Goal: Task Accomplishment & Management: Manage account settings

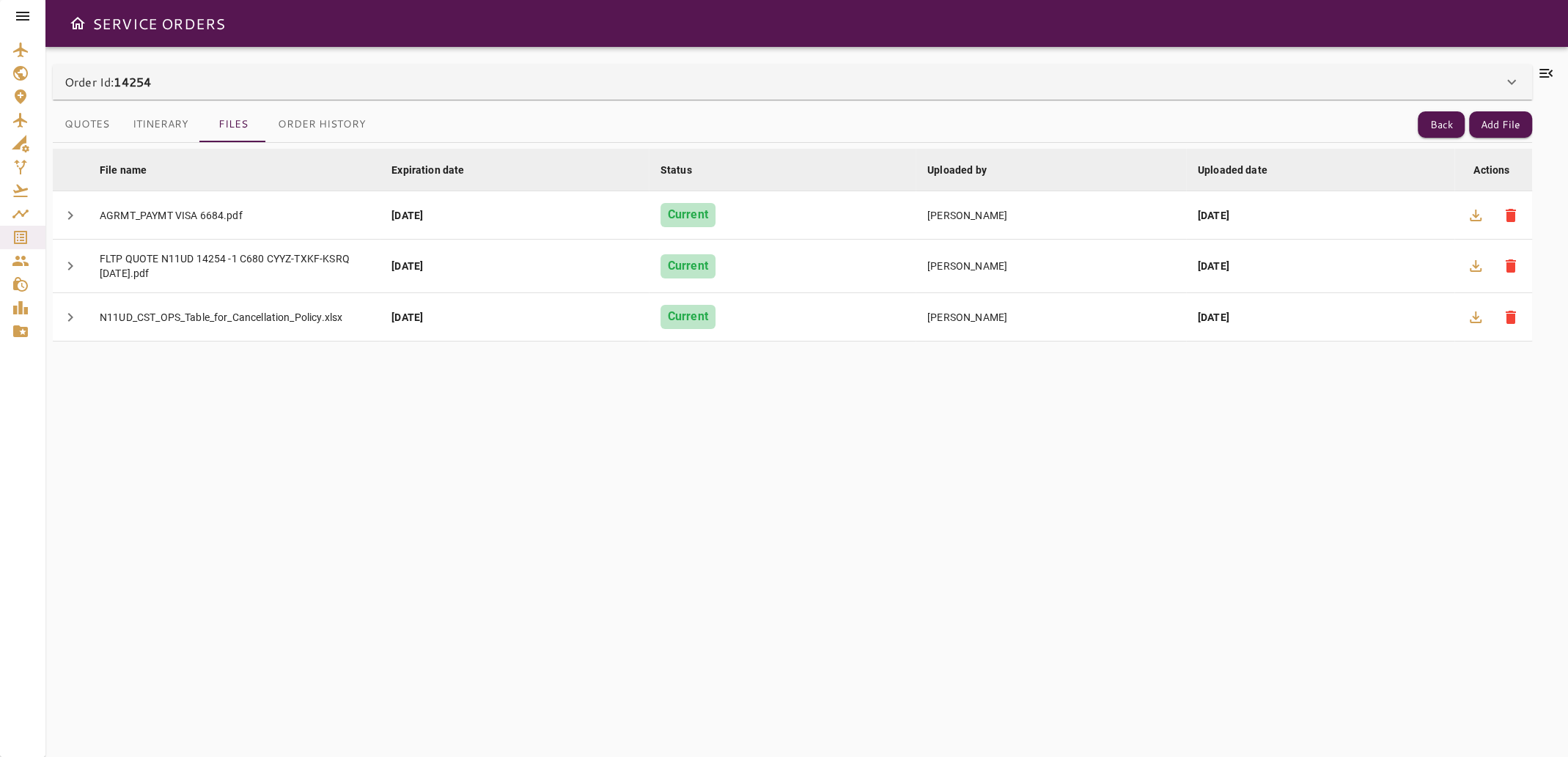
click at [1549, 75] on icon at bounding box center [1546, 73] width 13 height 9
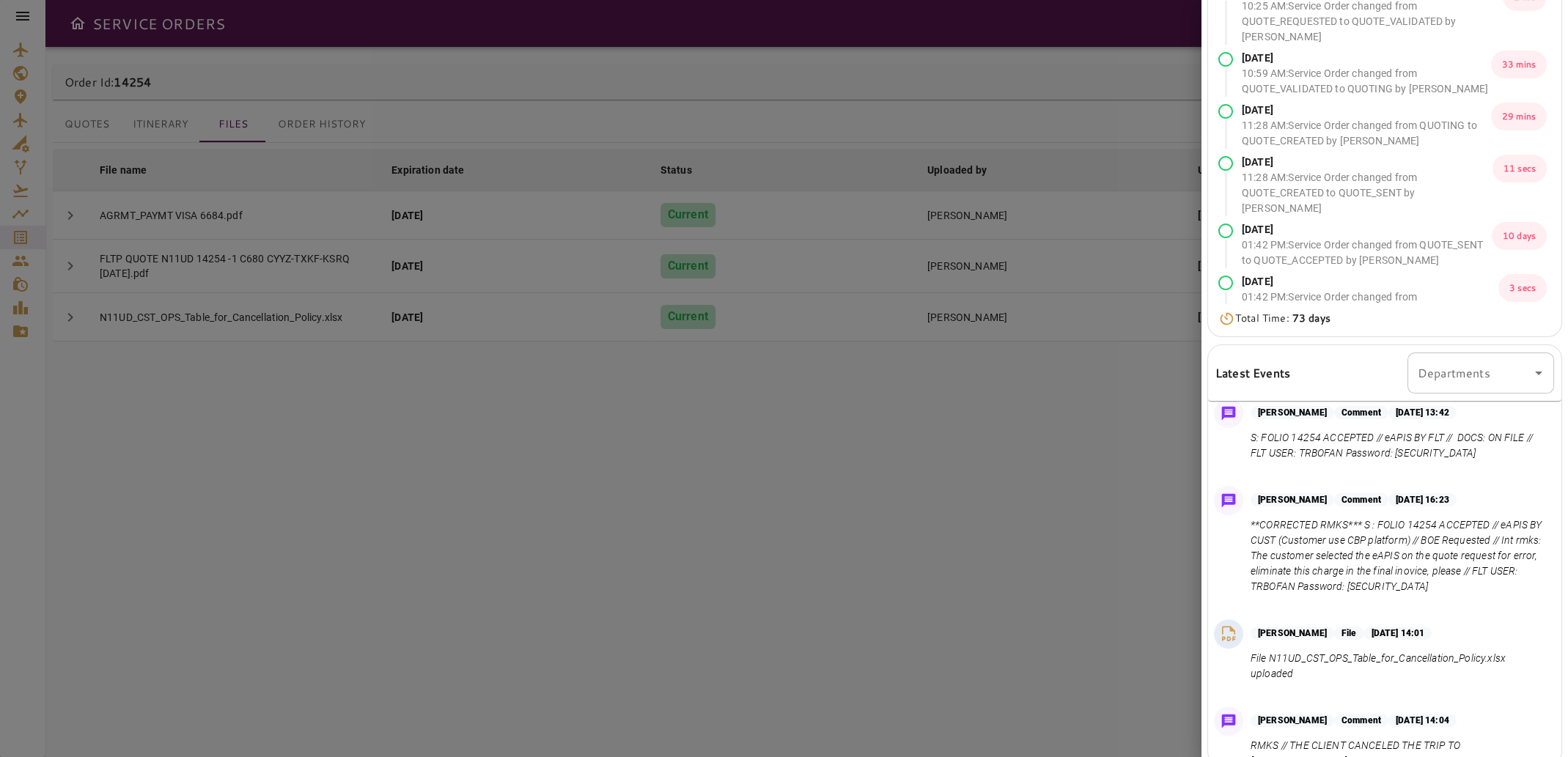
scroll to position [180, 0]
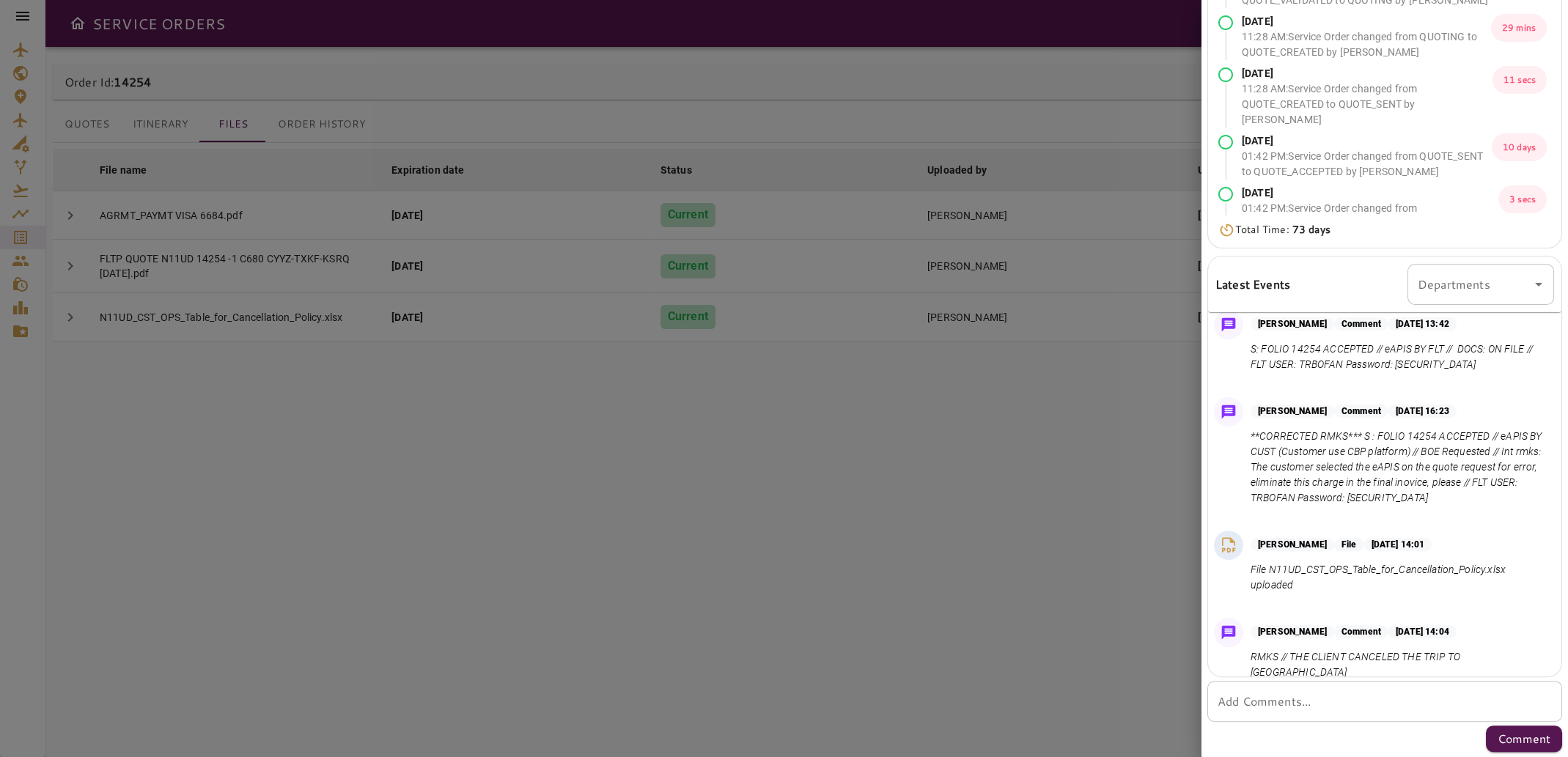
click at [1499, 655] on p "RMKS // THE CLIENT CANCELED THE TRIP TO [GEOGRAPHIC_DATA]" at bounding box center [1399, 665] width 298 height 31
click at [1222, 629] on img at bounding box center [1228, 633] width 21 height 21
click at [960, 605] on div at bounding box center [784, 378] width 1568 height 757
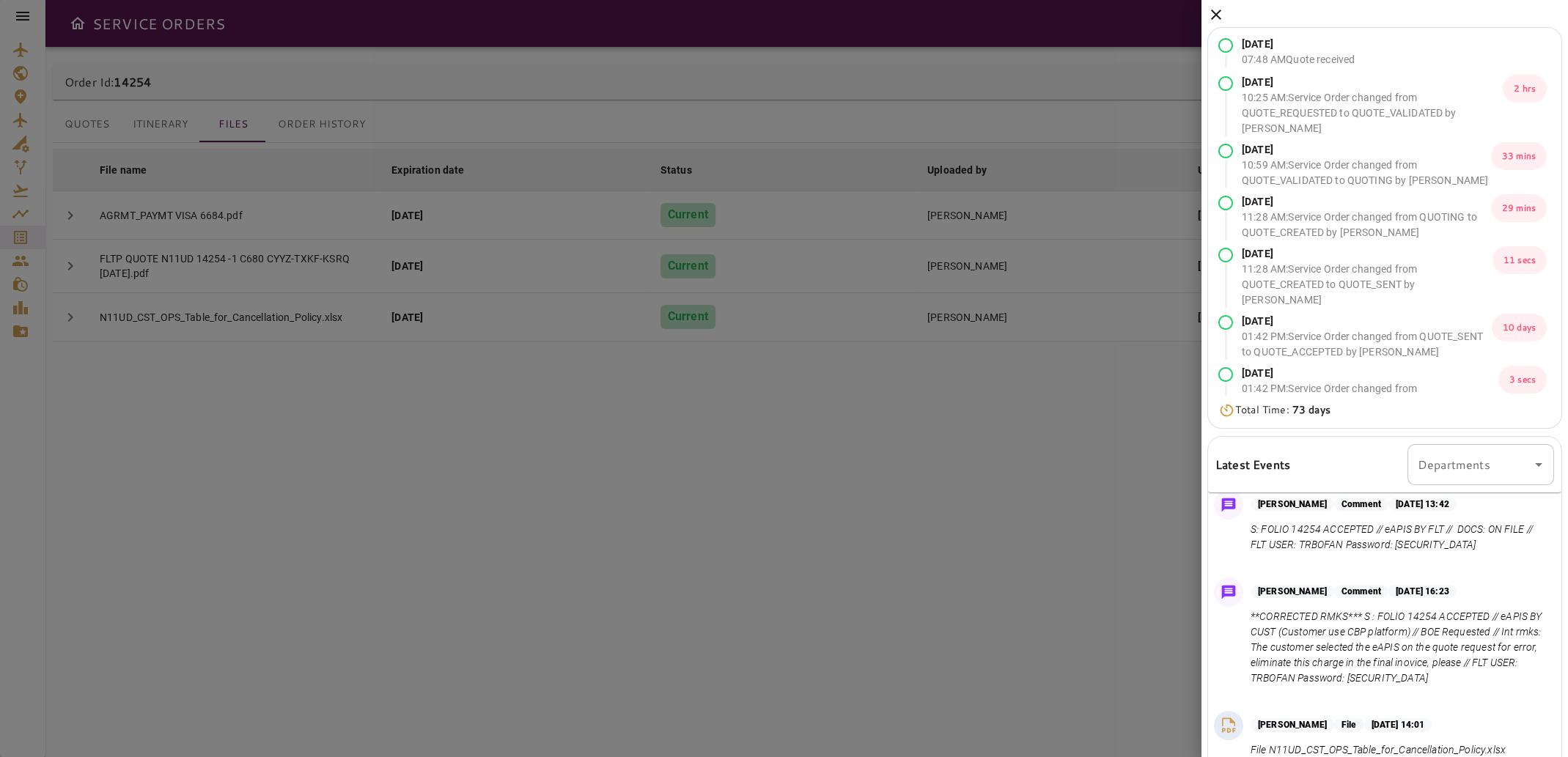
click at [1217, 21] on icon at bounding box center [1215, 15] width 18 height 18
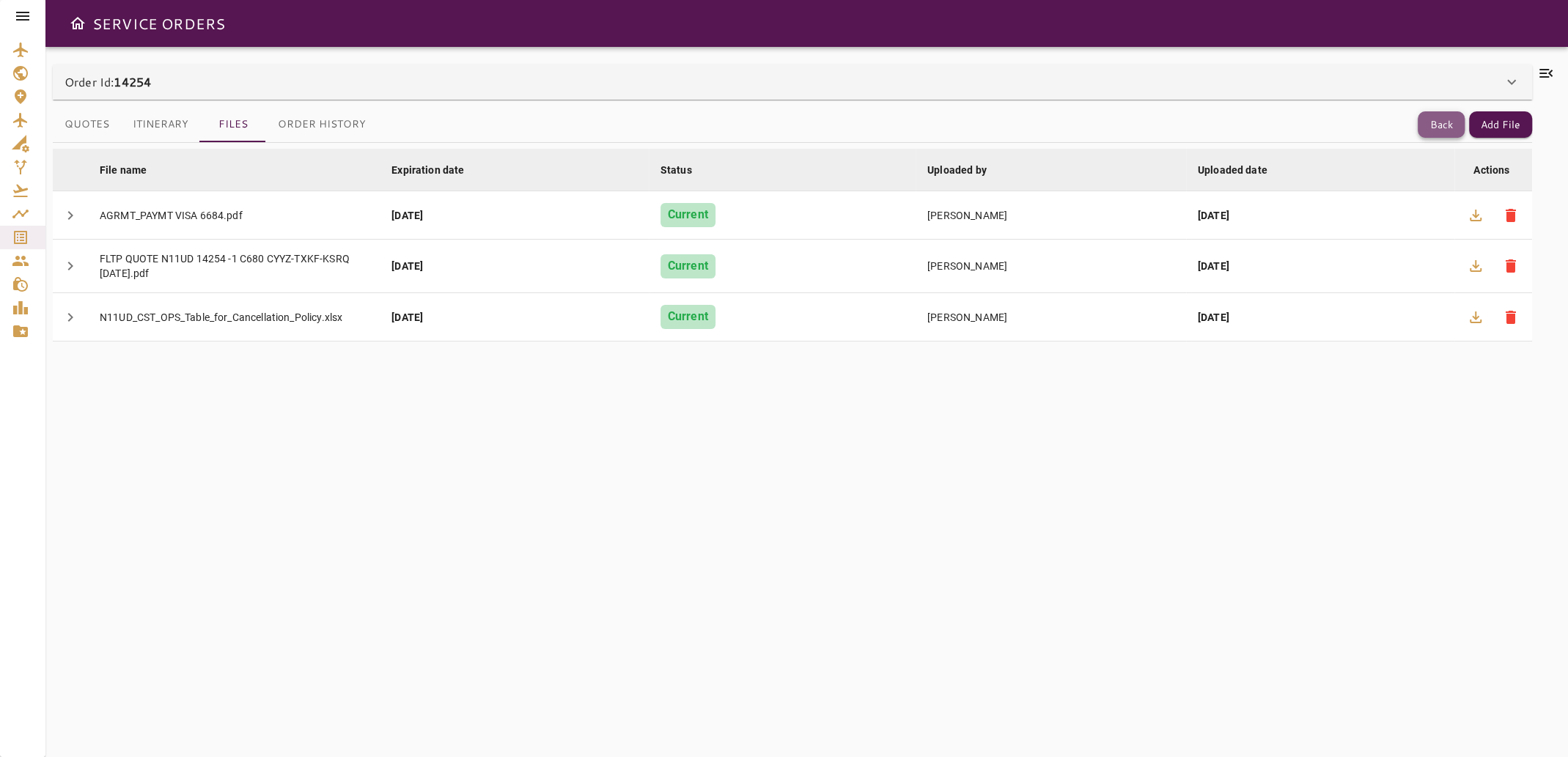
click at [1428, 118] on button "Back" at bounding box center [1440, 124] width 47 height 27
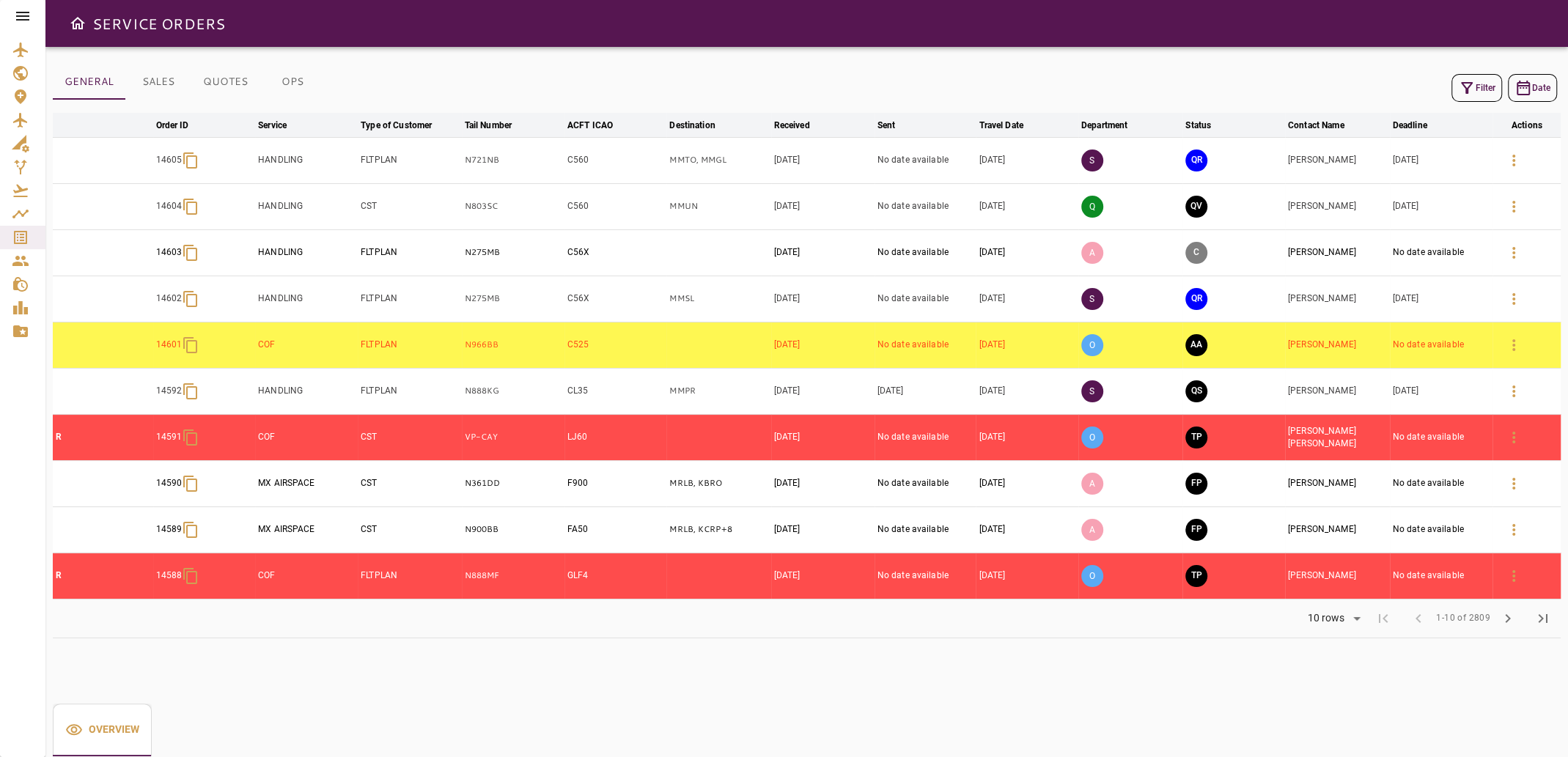
click at [1478, 91] on button "Filter" at bounding box center [1476, 88] width 50 height 28
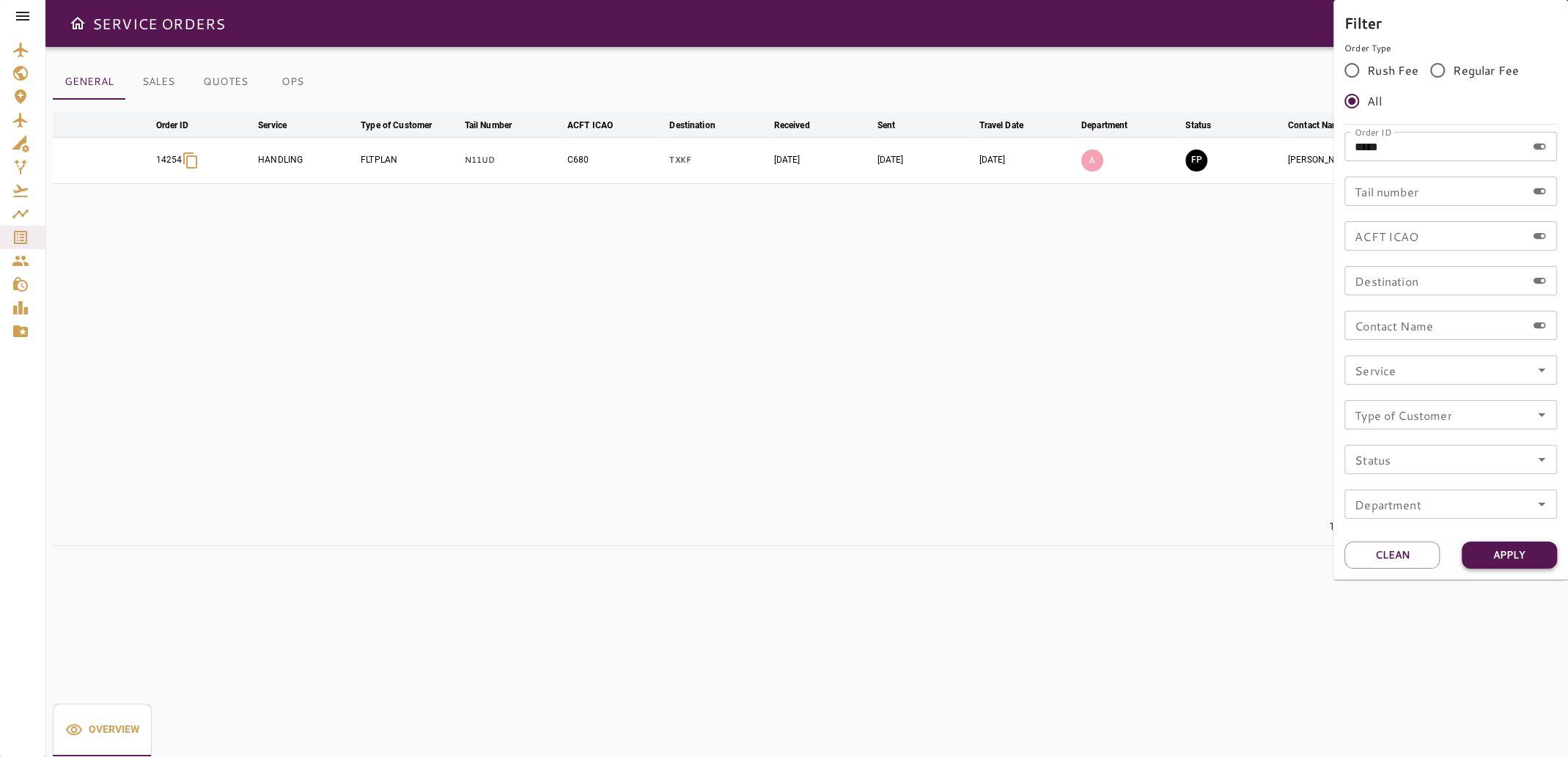
click at [1518, 564] on button "Apply" at bounding box center [1508, 555] width 95 height 27
click at [1127, 526] on div at bounding box center [784, 378] width 1568 height 757
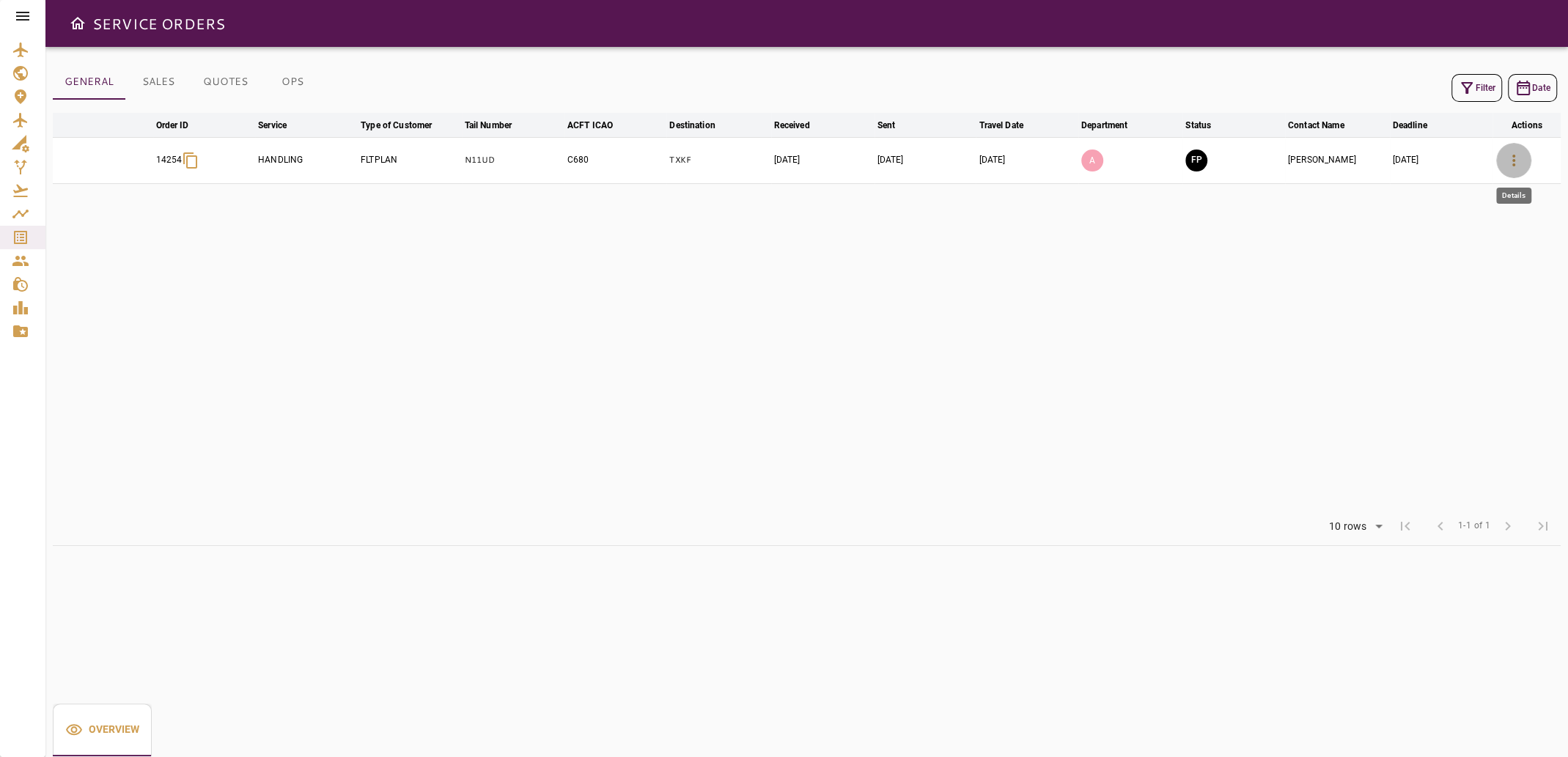
click at [1511, 161] on icon "button" at bounding box center [1513, 160] width 18 height 18
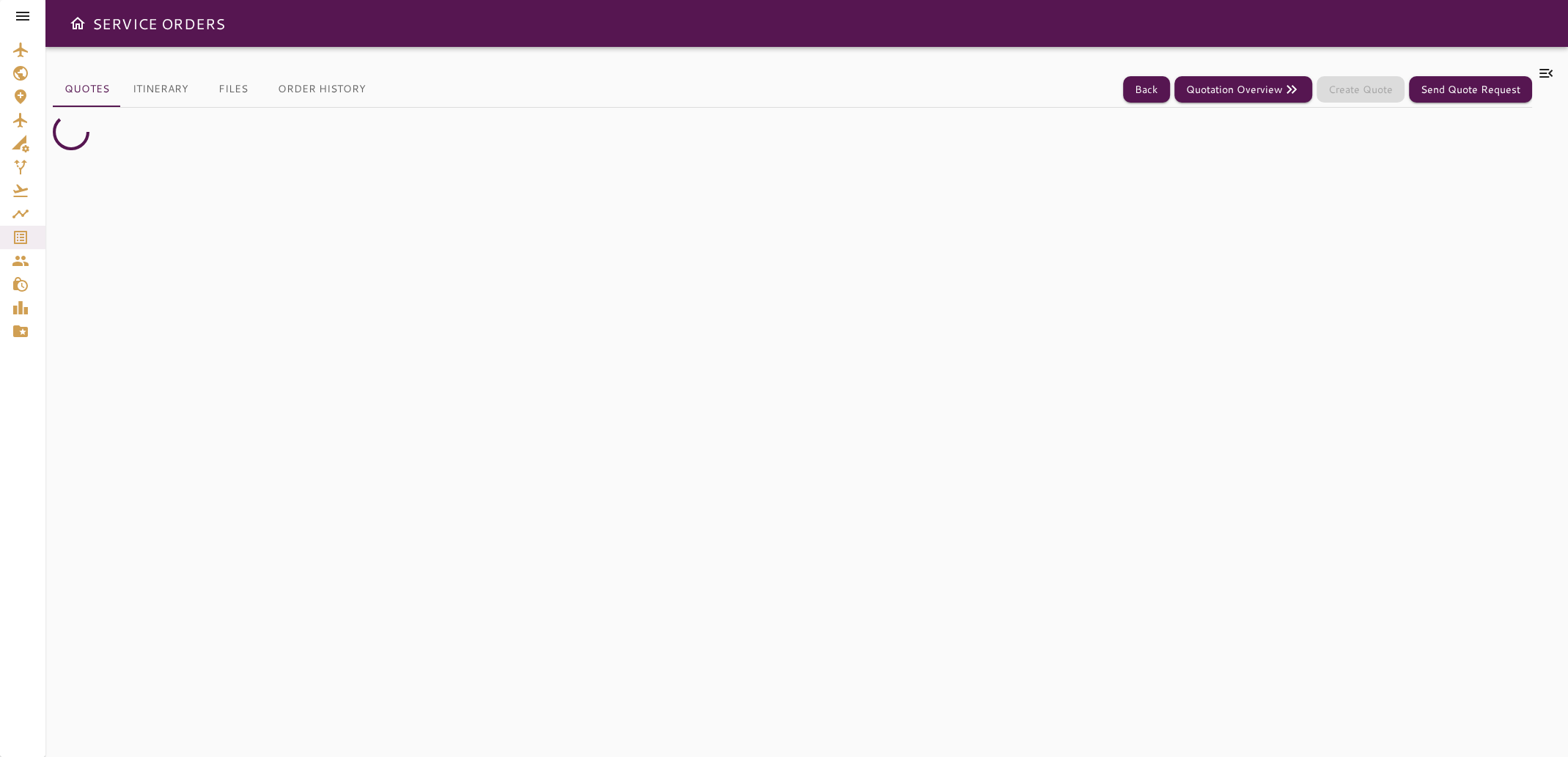
click at [245, 87] on button "Files" at bounding box center [233, 90] width 66 height 36
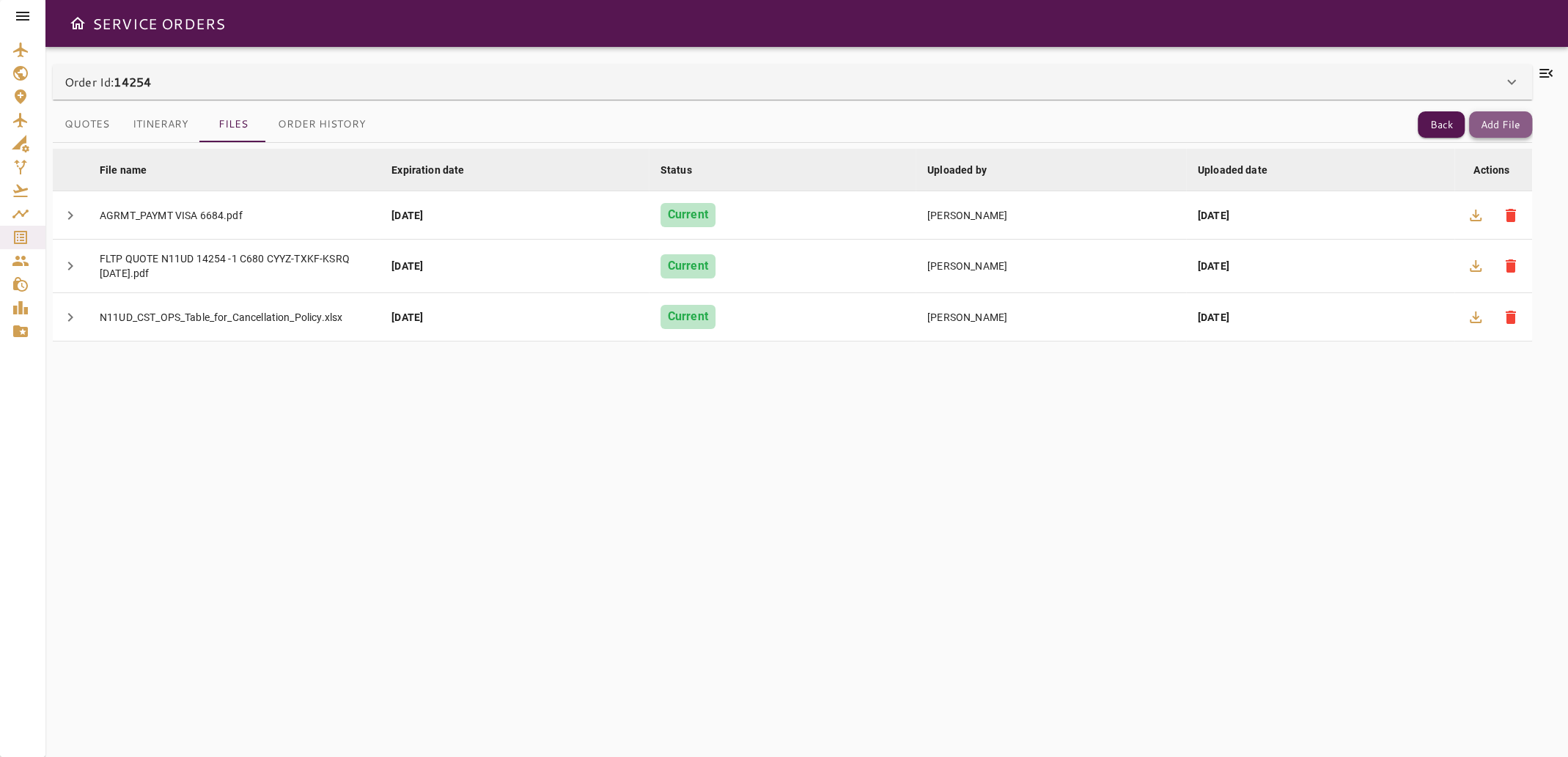
click at [1516, 118] on button "Add File" at bounding box center [1501, 124] width 63 height 27
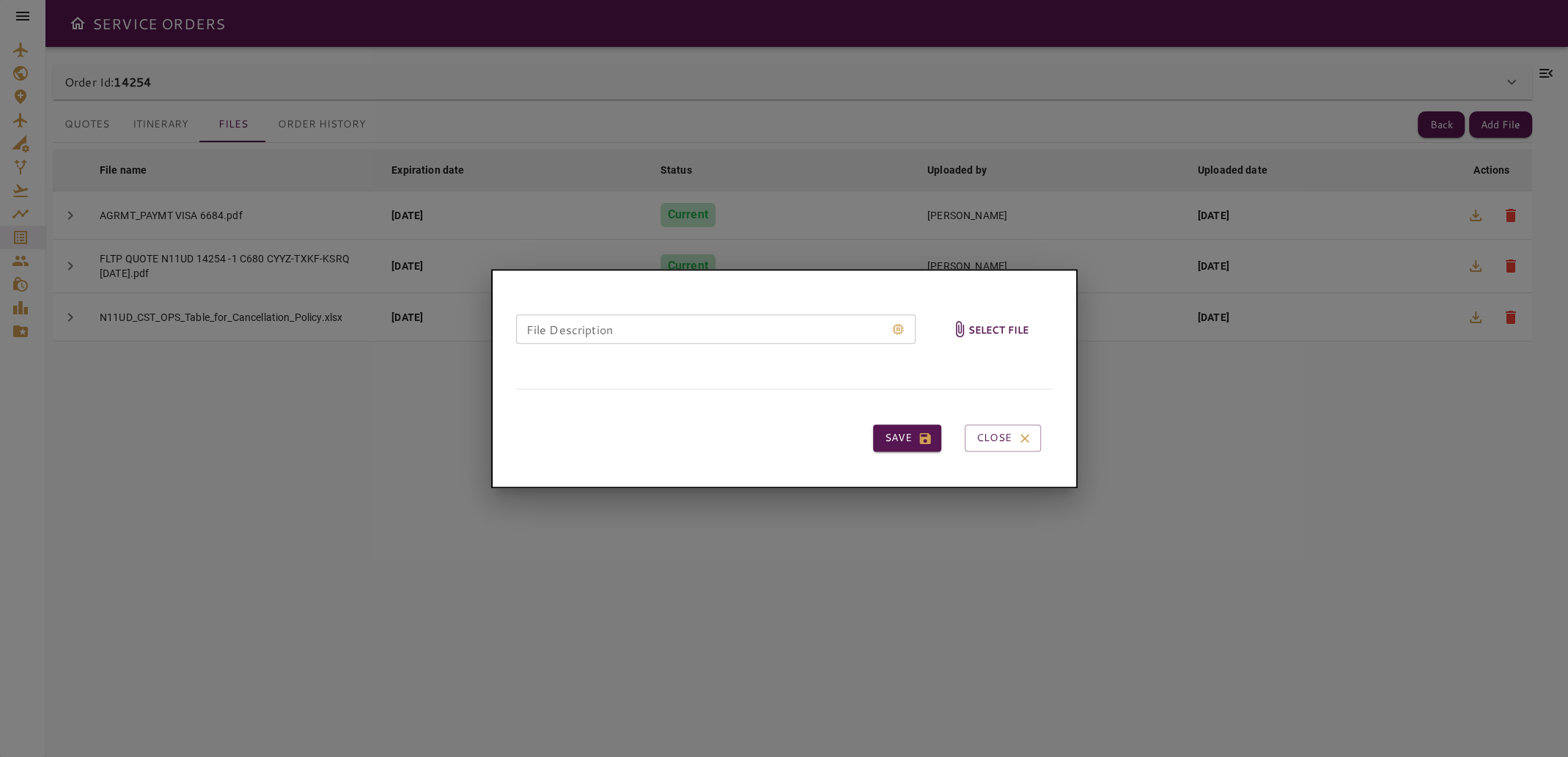
click at [973, 329] on h6 "Select file" at bounding box center [998, 329] width 61 height 17
click at [0, 0] on input "Select file" at bounding box center [0, 0] width 0 height 0
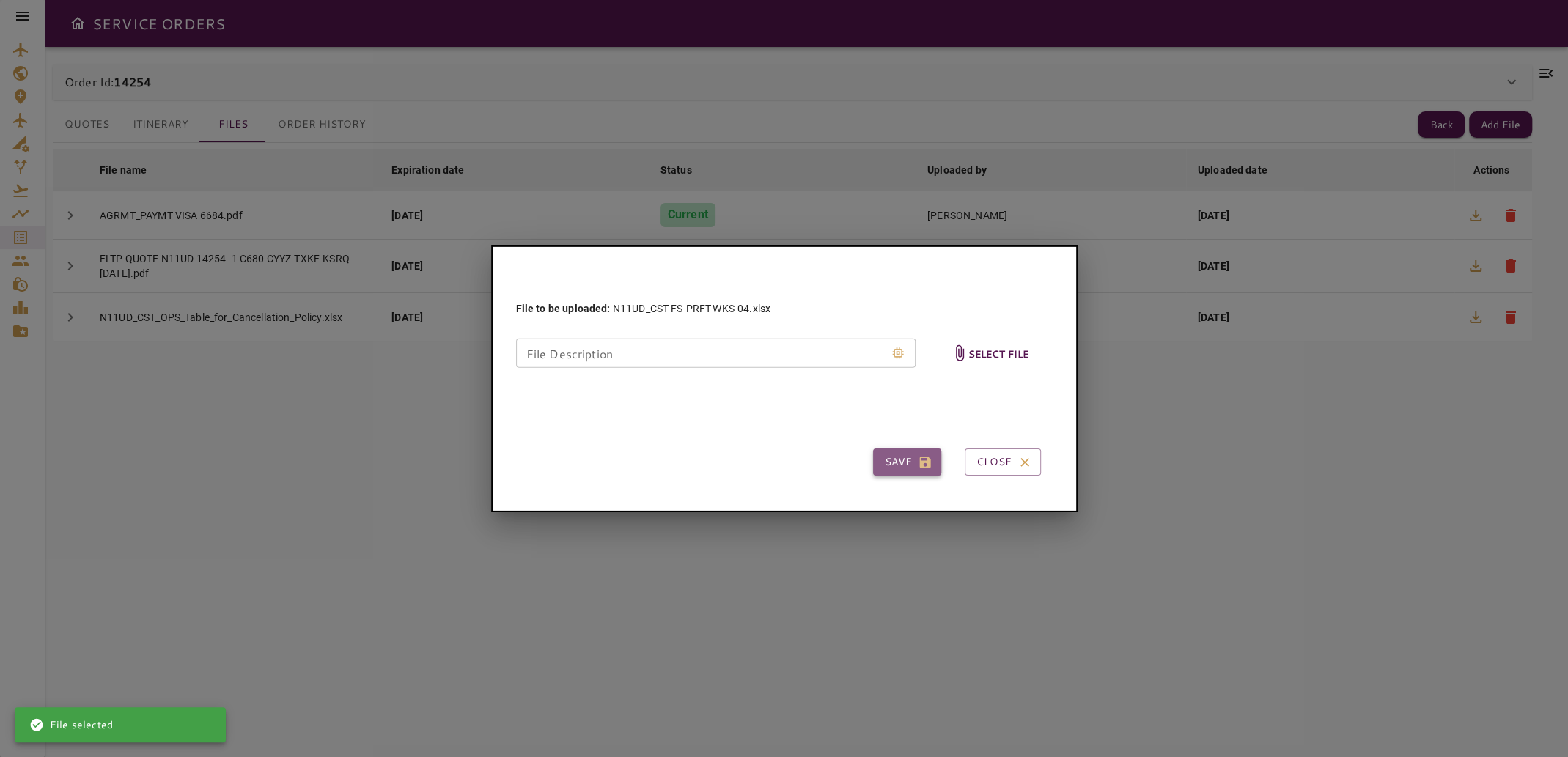
click at [904, 466] on button "Save" at bounding box center [907, 462] width 68 height 27
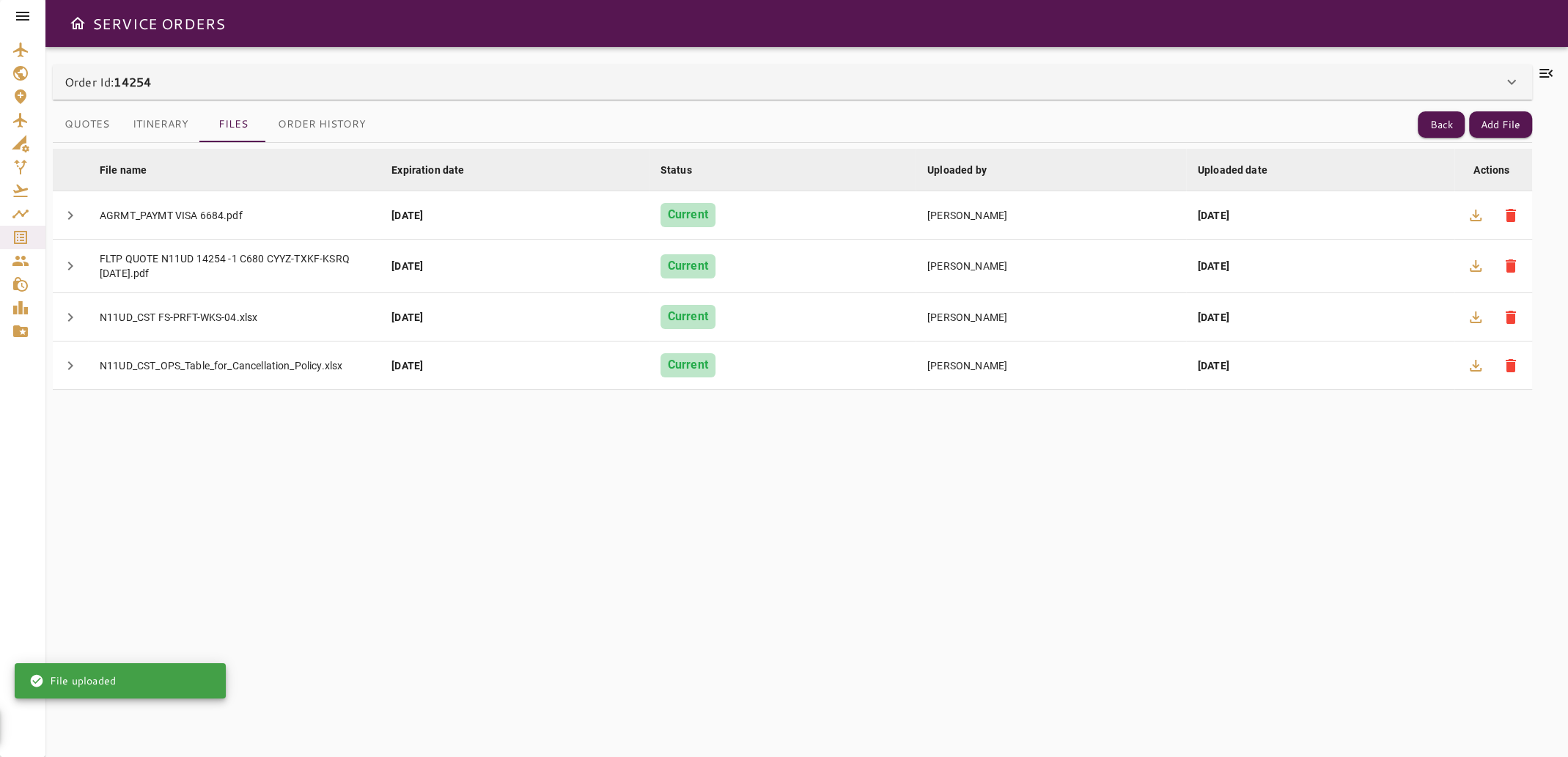
click at [1447, 441] on div "File name arrow_downward Expiration date arrow_downward Status arrow_downward U…" at bounding box center [792, 442] width 1479 height 597
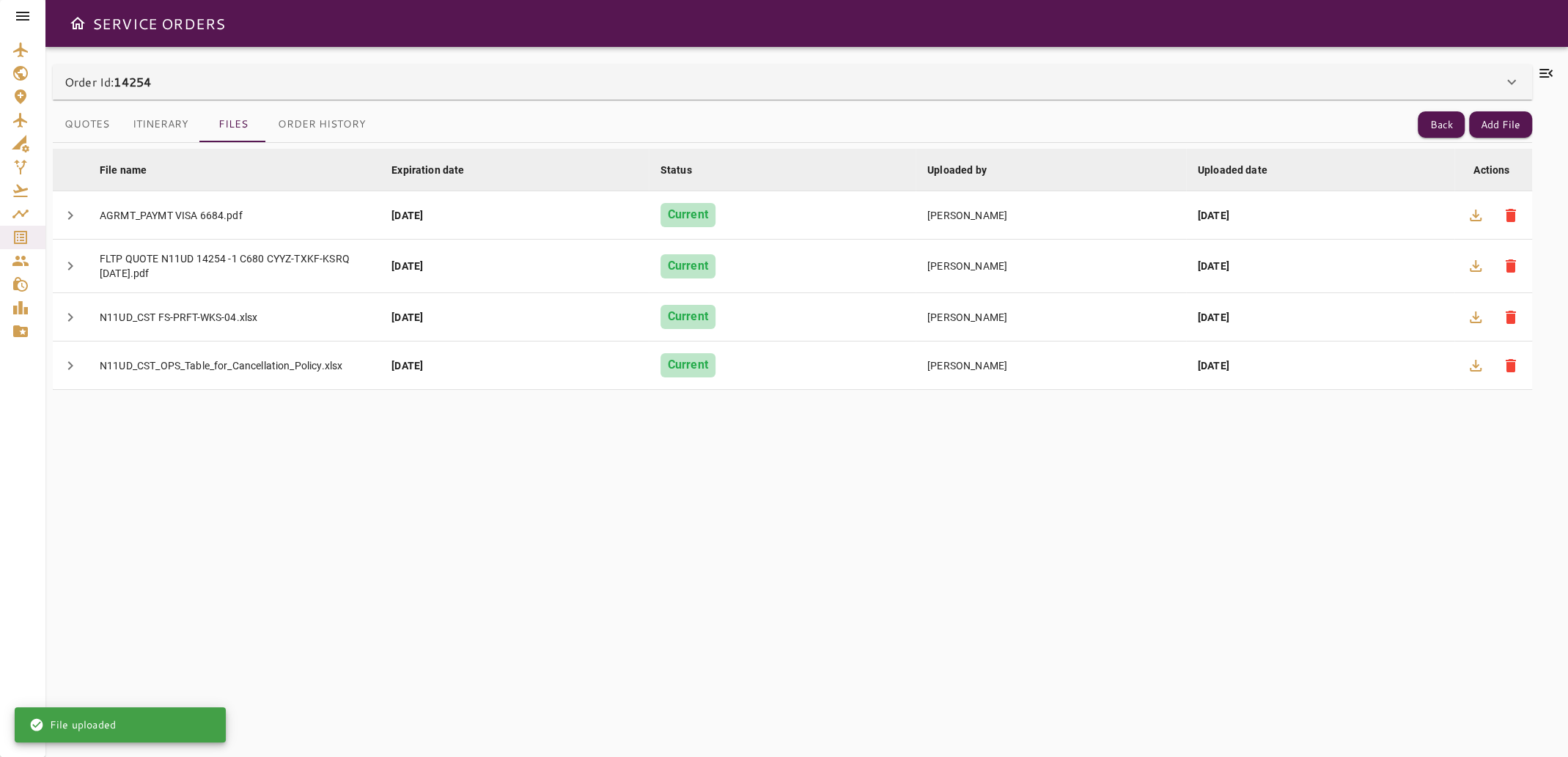
click at [1543, 71] on icon at bounding box center [1546, 73] width 18 height 18
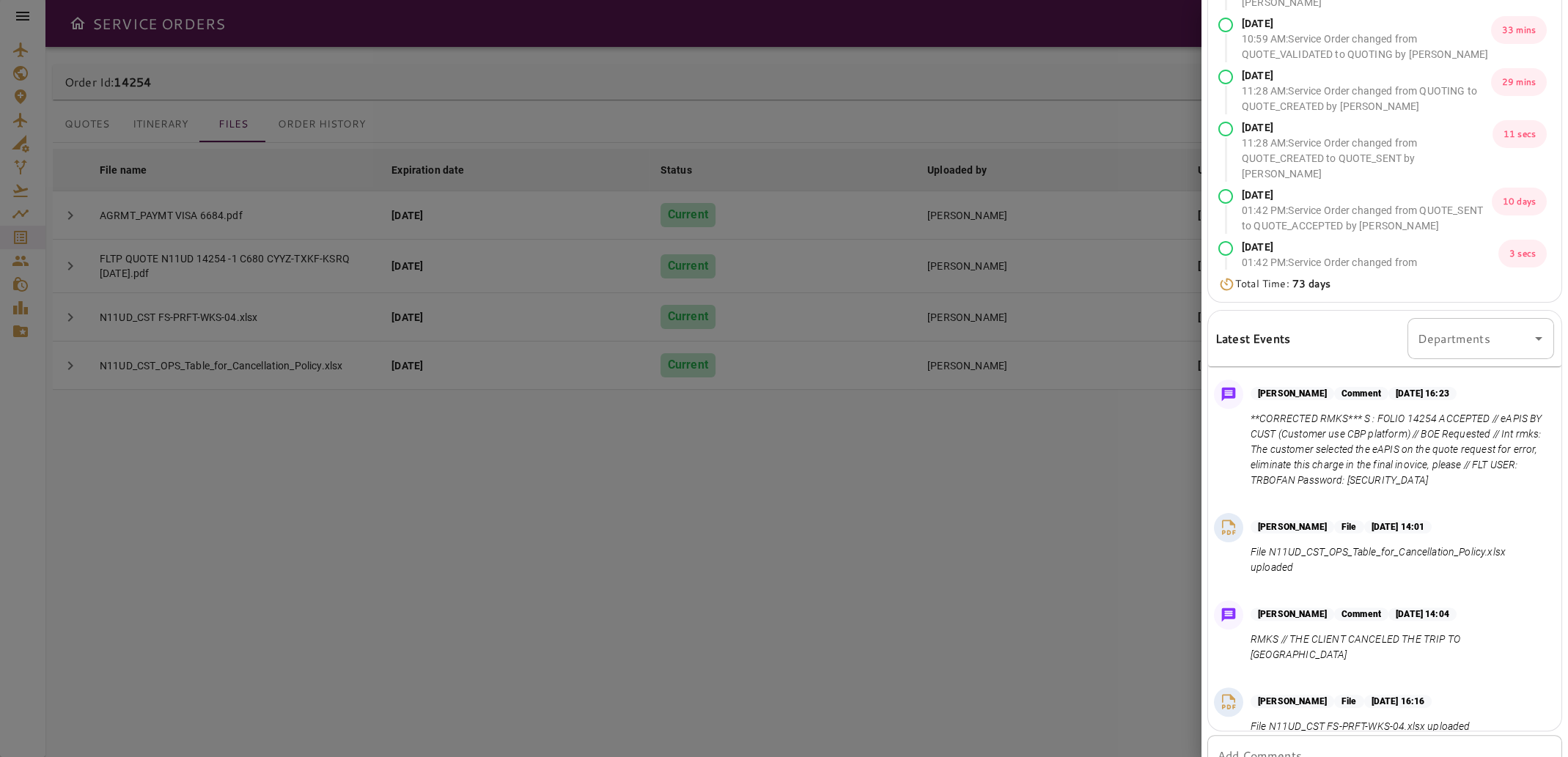
scroll to position [180, 0]
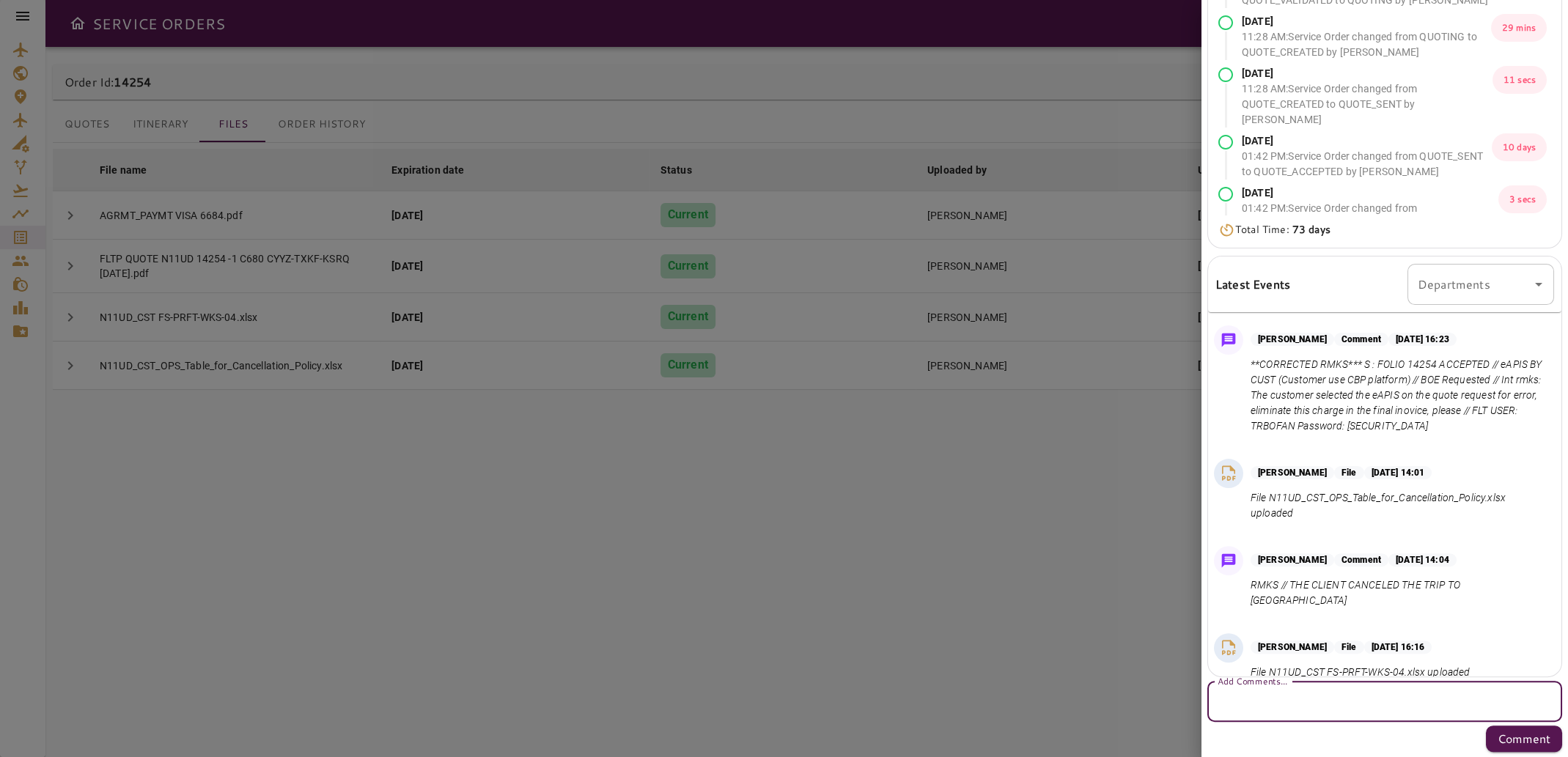
click at [1358, 702] on textarea "Add Comments..." at bounding box center [1384, 702] width 334 height 17
type textarea "**********"
click at [1498, 743] on p "Comment" at bounding box center [1524, 738] width 53 height 18
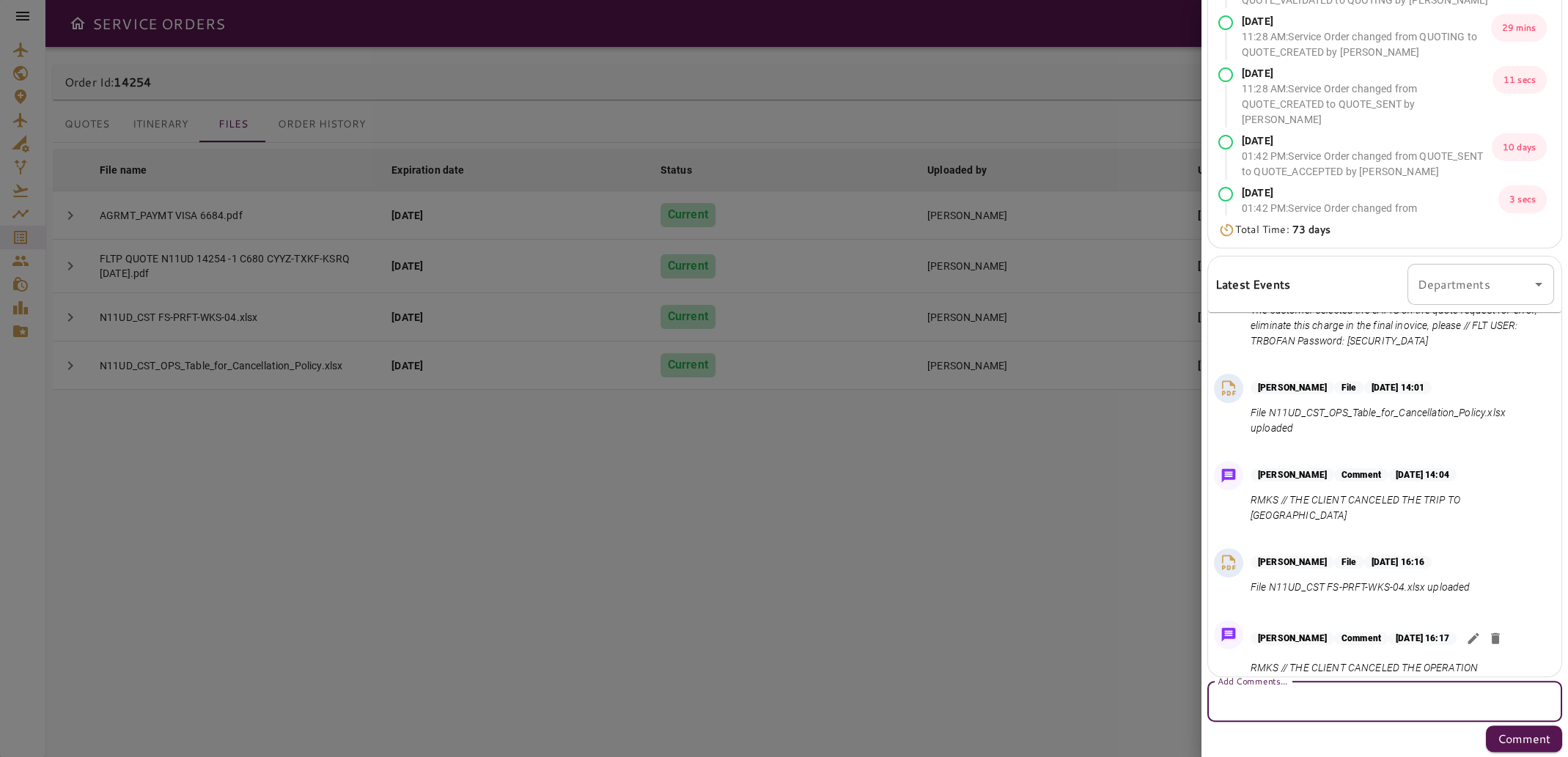
click at [1314, 704] on textarea "Add Comments..." at bounding box center [1379, 702] width 323 height 17
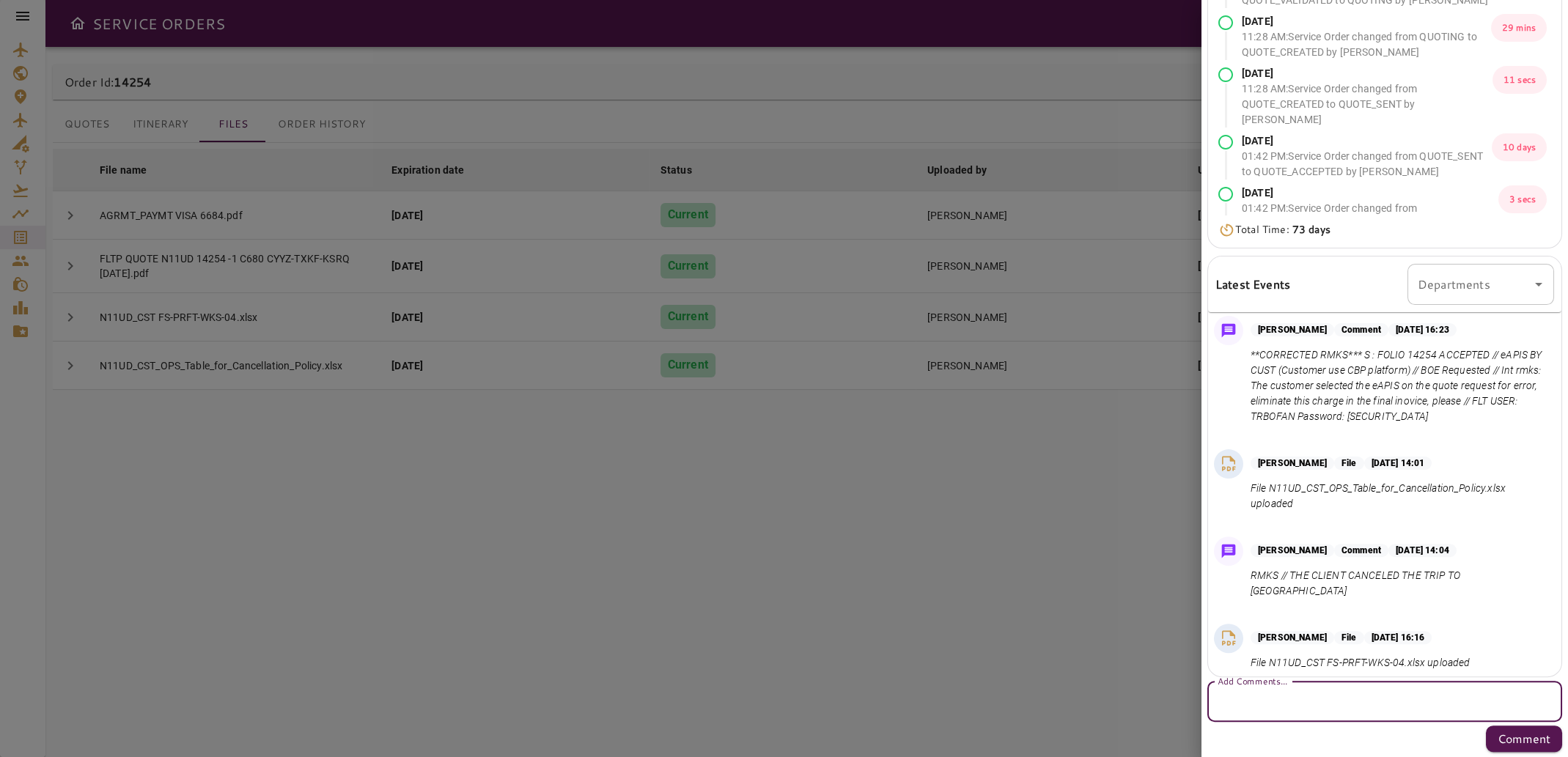
scroll to position [779, 0]
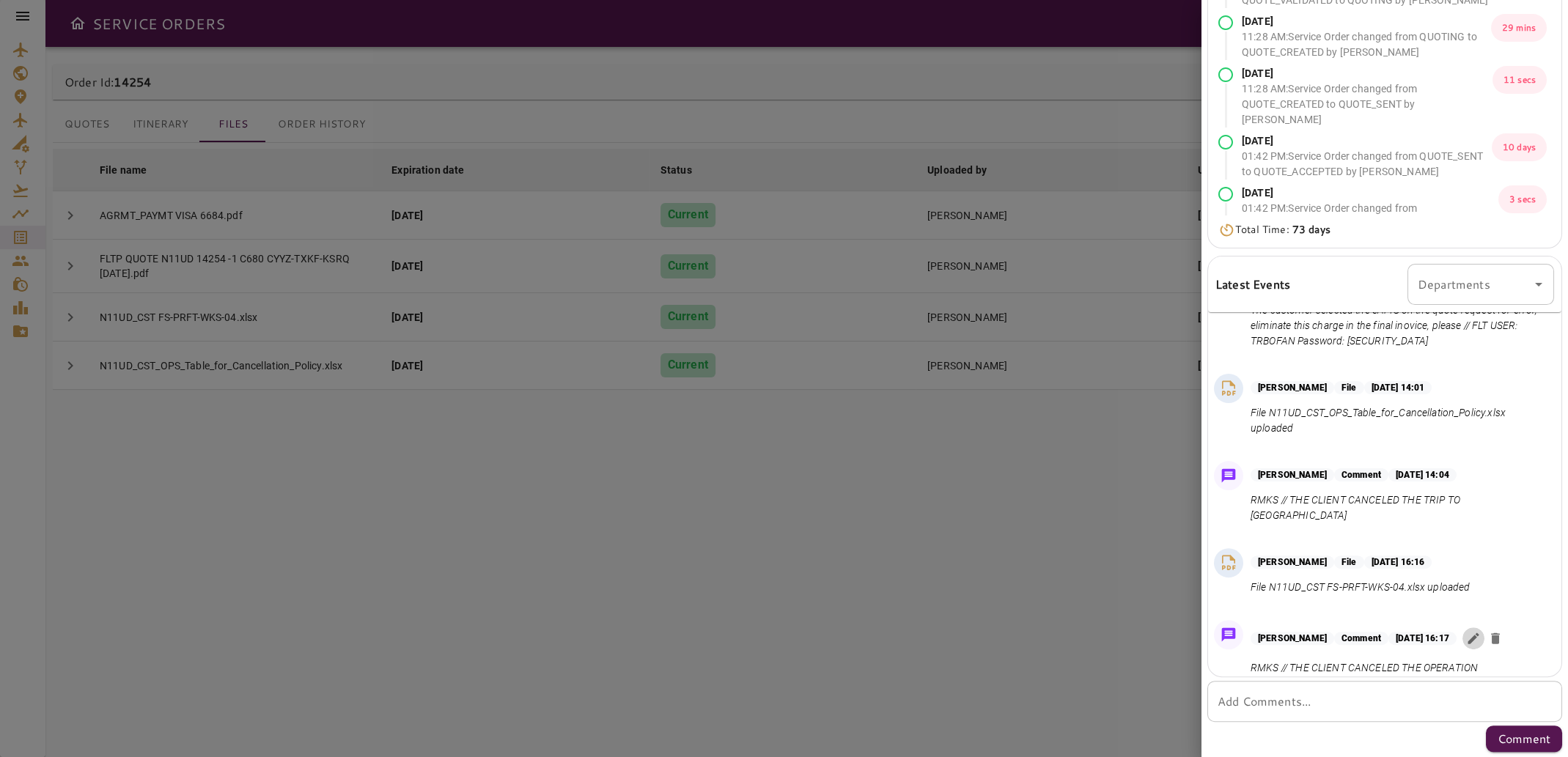
click at [1481, 631] on icon "button" at bounding box center [1473, 638] width 15 height 15
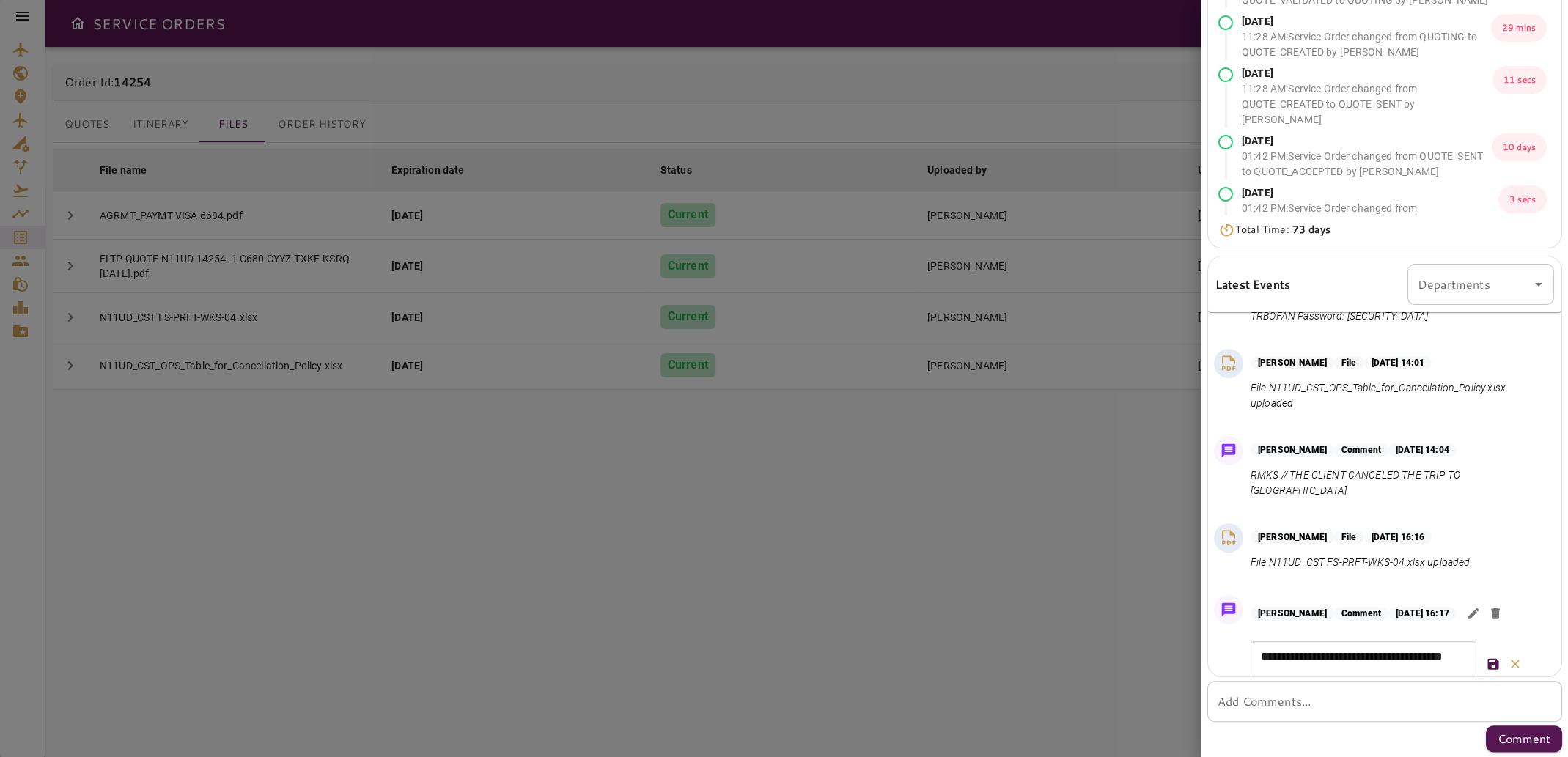
scroll to position [816, 0]
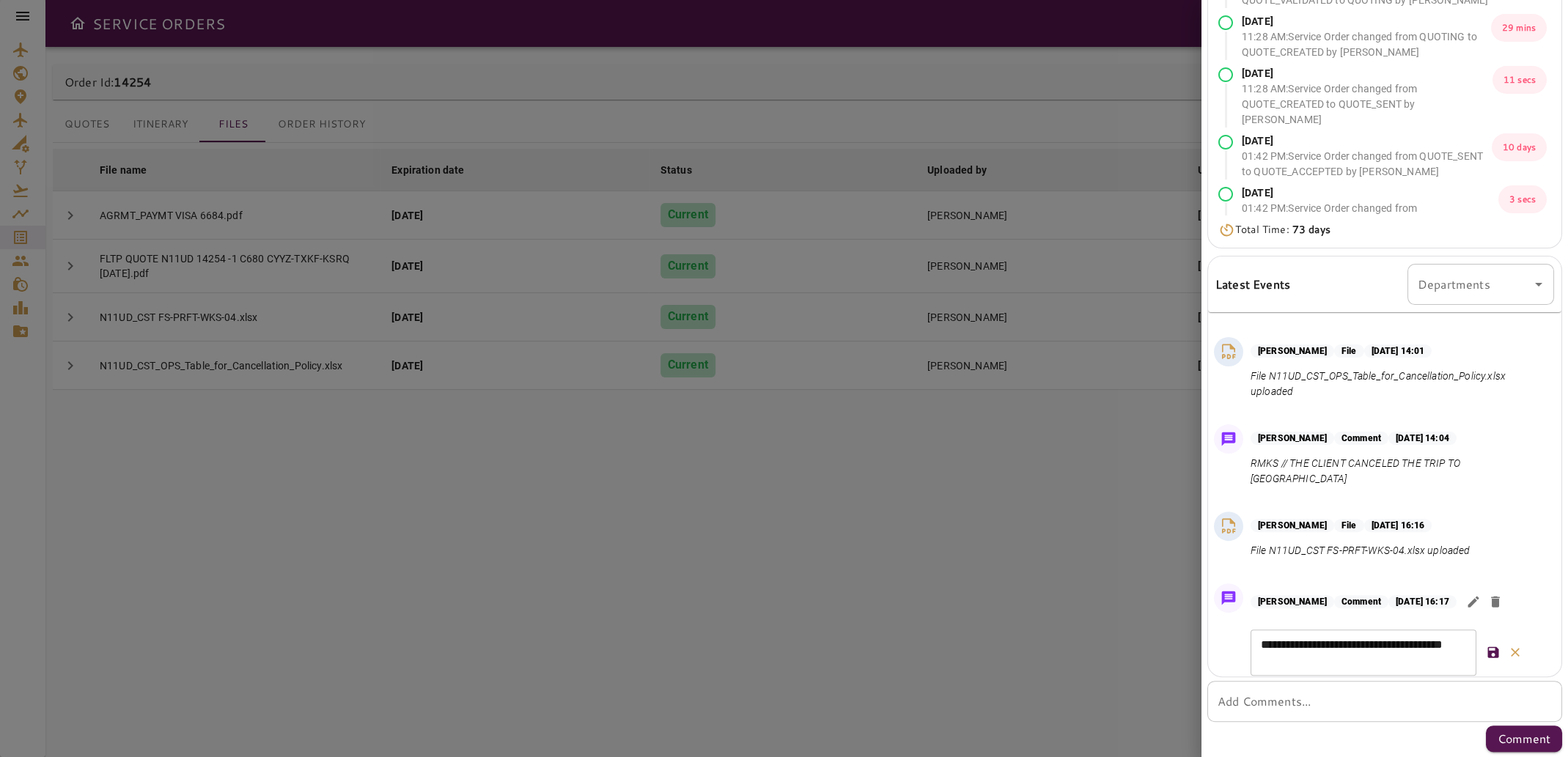
click at [1503, 450] on div "Gerardo Arguijo Comment Sep 22, 2025 at 14:04 RMKS // THE CLIENT CANCELED THE T…" at bounding box center [1399, 459] width 298 height 55
click at [1497, 470] on p "RMKS // THE CLIENT CANCELED THE TRIP TO [GEOGRAPHIC_DATA]" at bounding box center [1399, 472] width 298 height 31
click at [1503, 462] on p "RMKS // THE CLIENT CANCELED THE TRIP TO [GEOGRAPHIC_DATA]" at bounding box center [1399, 472] width 298 height 31
click at [1375, 652] on textarea "**********" at bounding box center [1362, 653] width 205 height 34
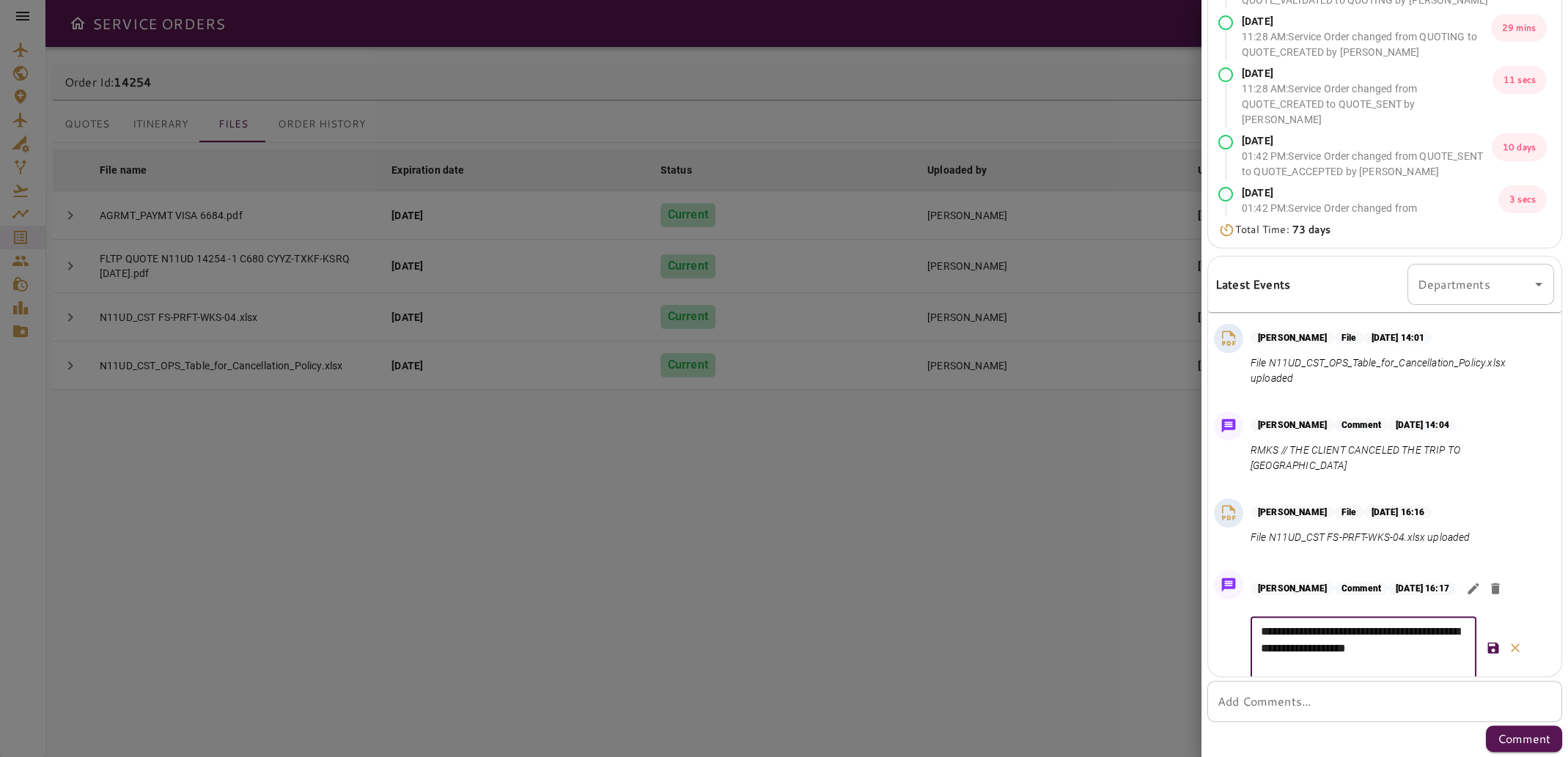
scroll to position [833, 0]
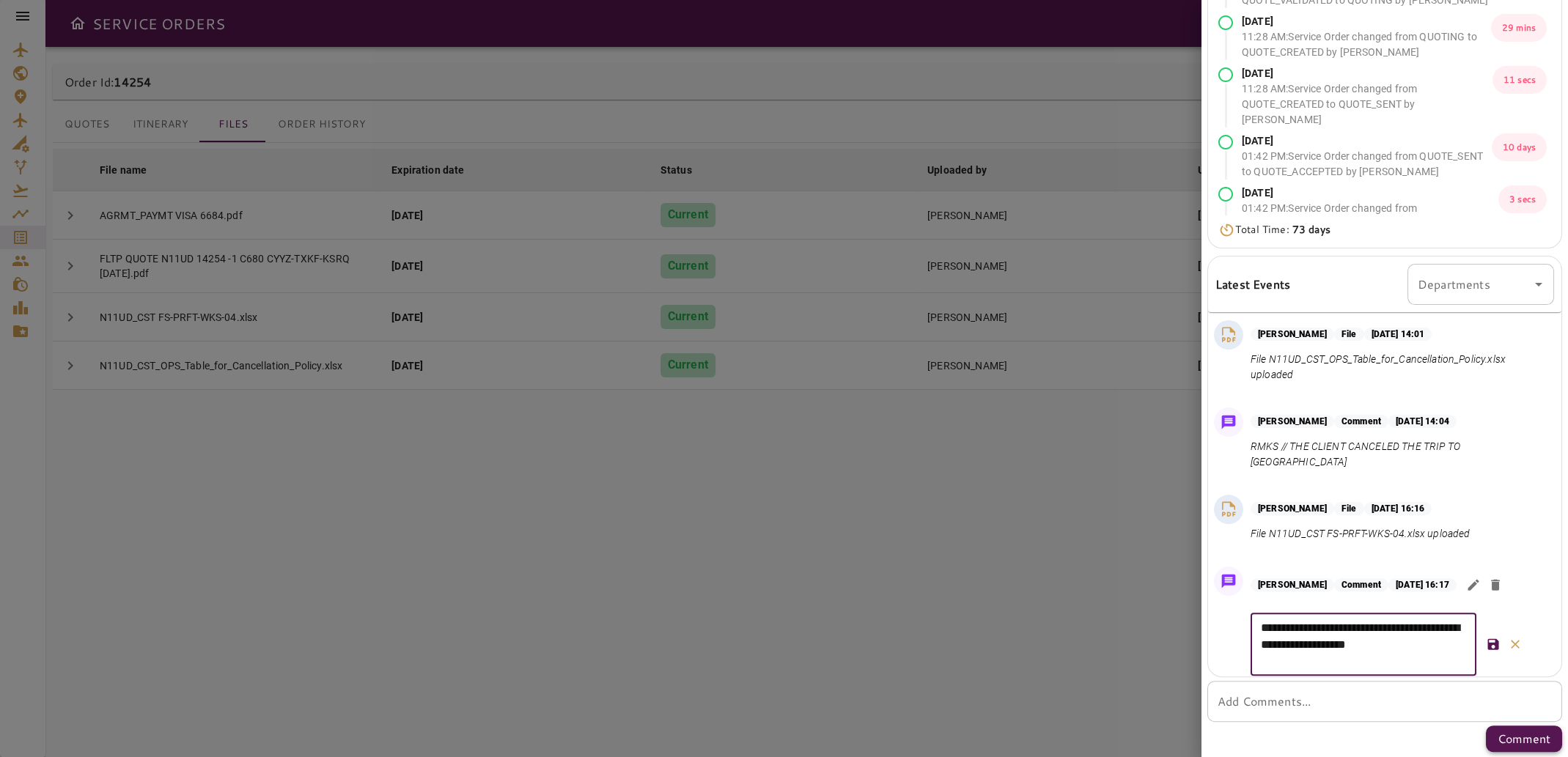
type textarea "**********"
click at [1523, 742] on p "Comment" at bounding box center [1524, 738] width 53 height 18
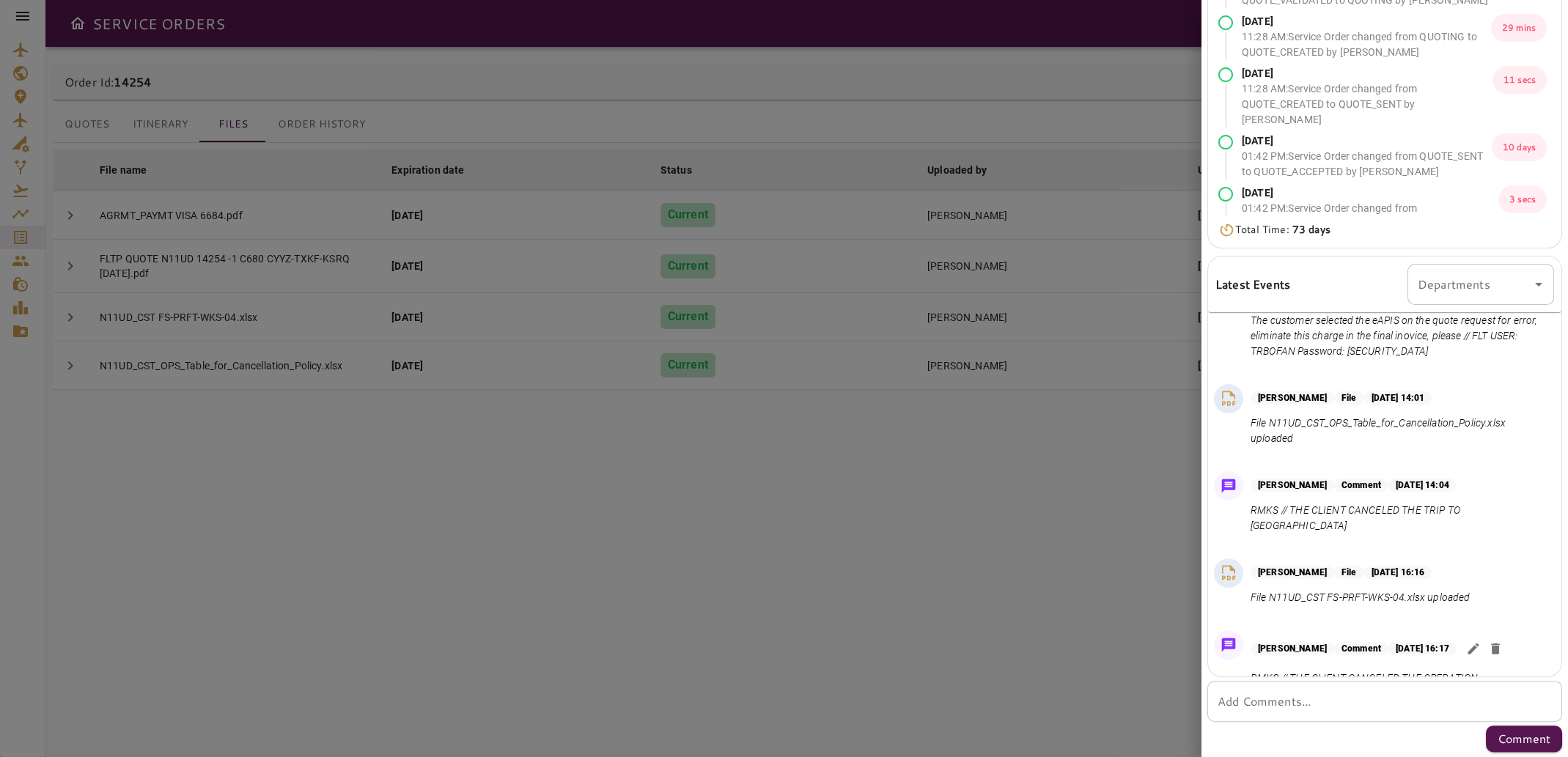
scroll to position [849, 0]
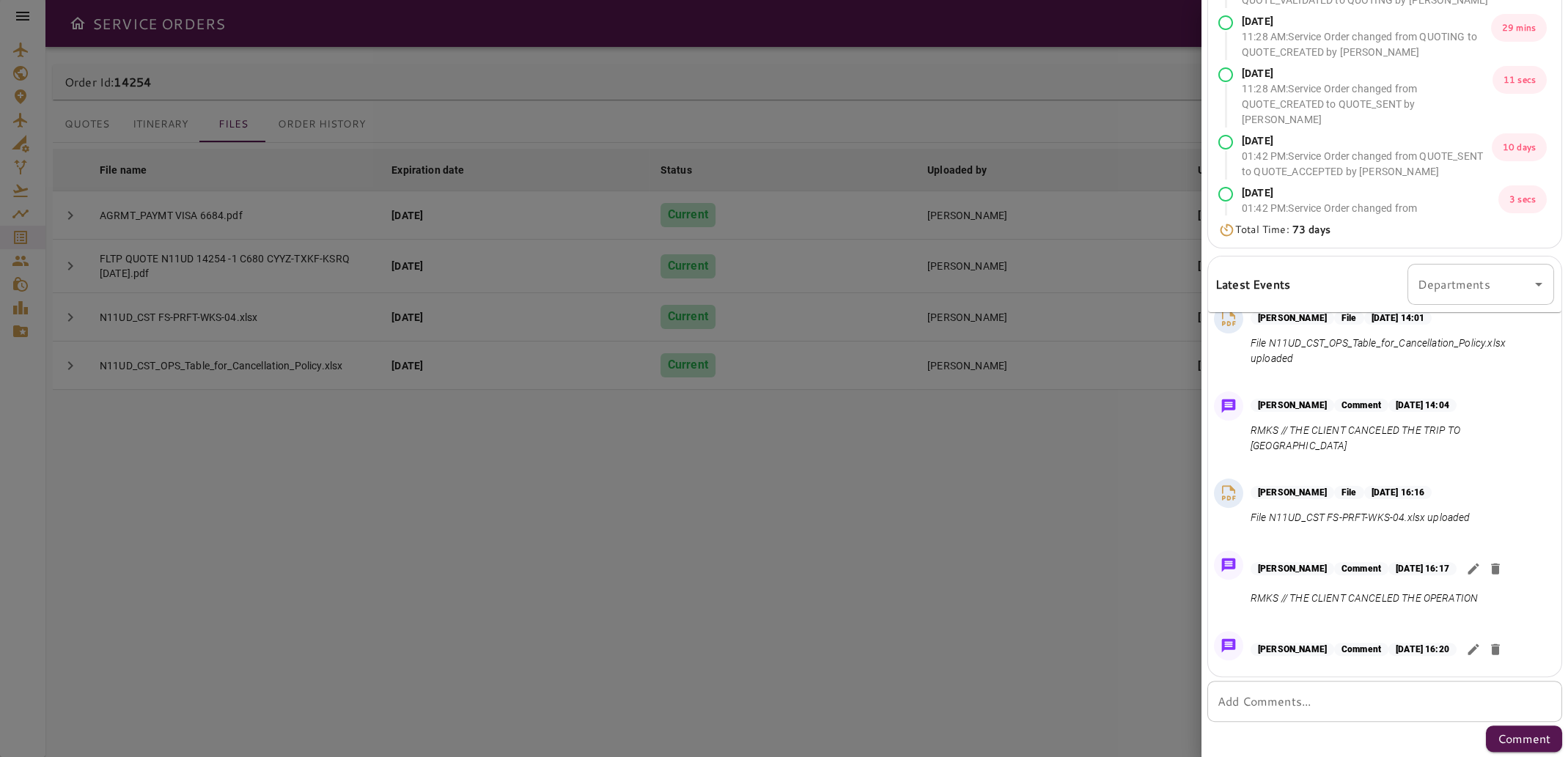
click at [779, 613] on div at bounding box center [784, 378] width 1568 height 757
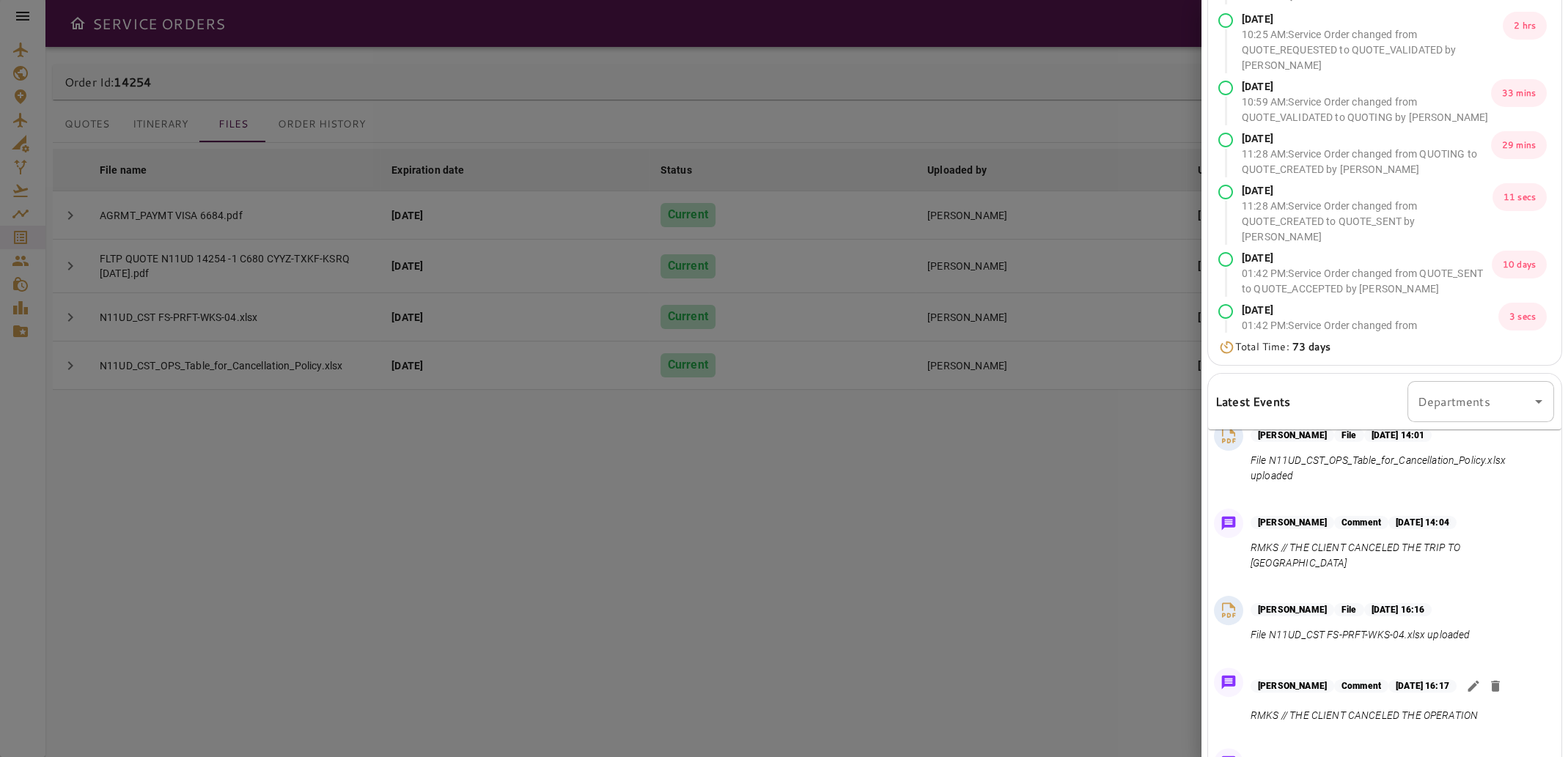
scroll to position [0, 0]
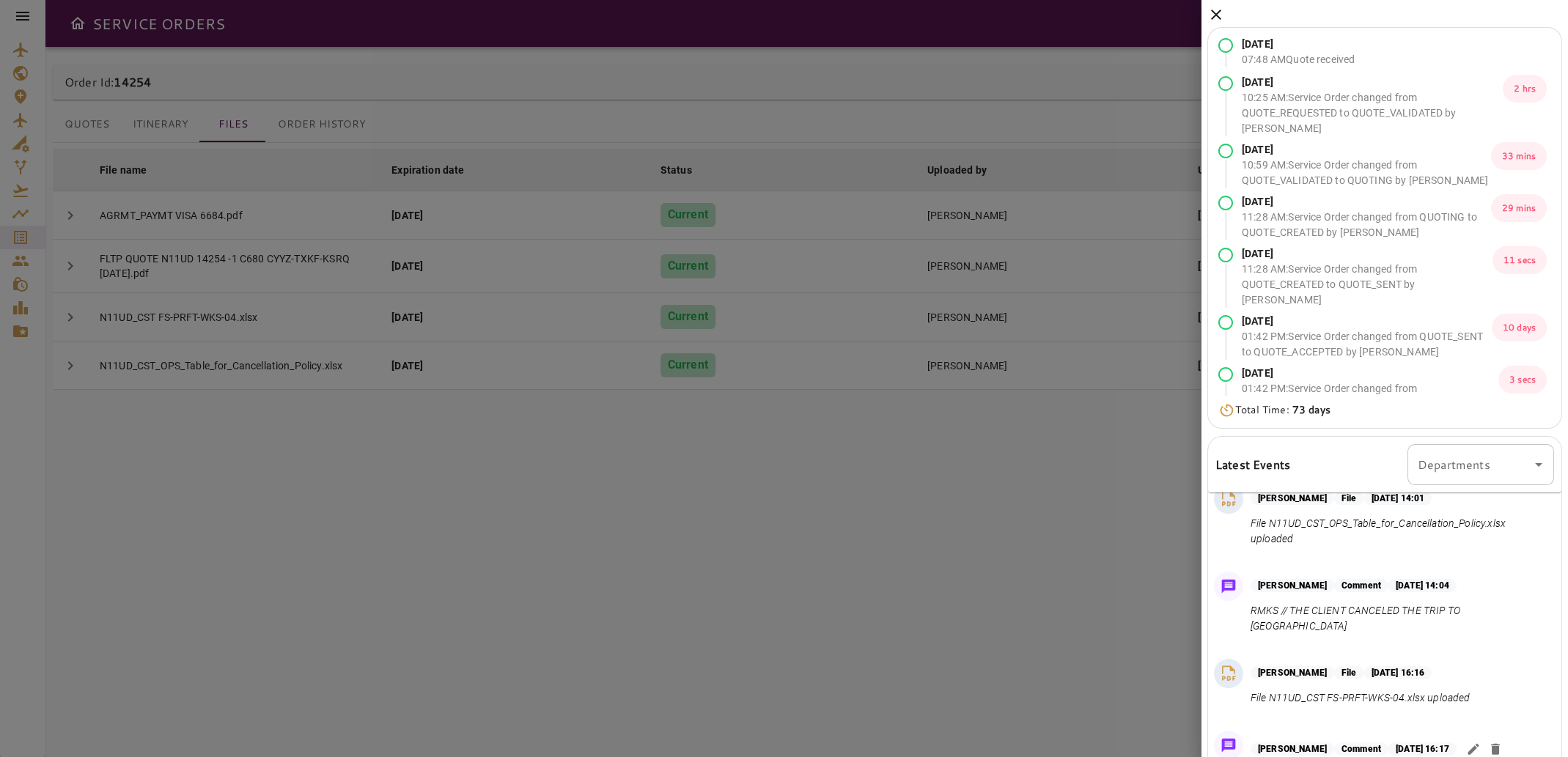
click at [1215, 19] on icon at bounding box center [1215, 15] width 18 height 18
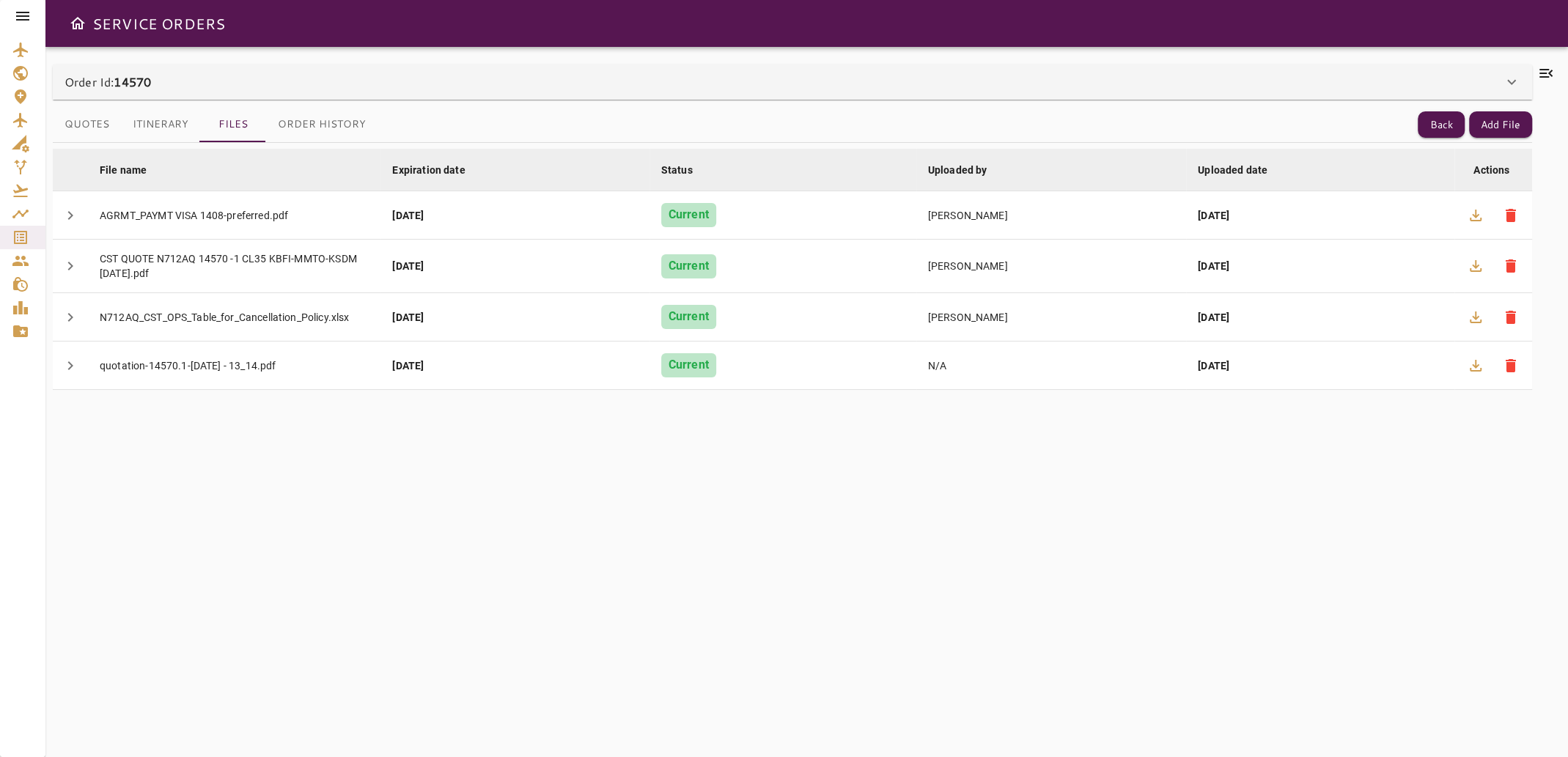
click at [1548, 73] on icon at bounding box center [1546, 73] width 13 height 9
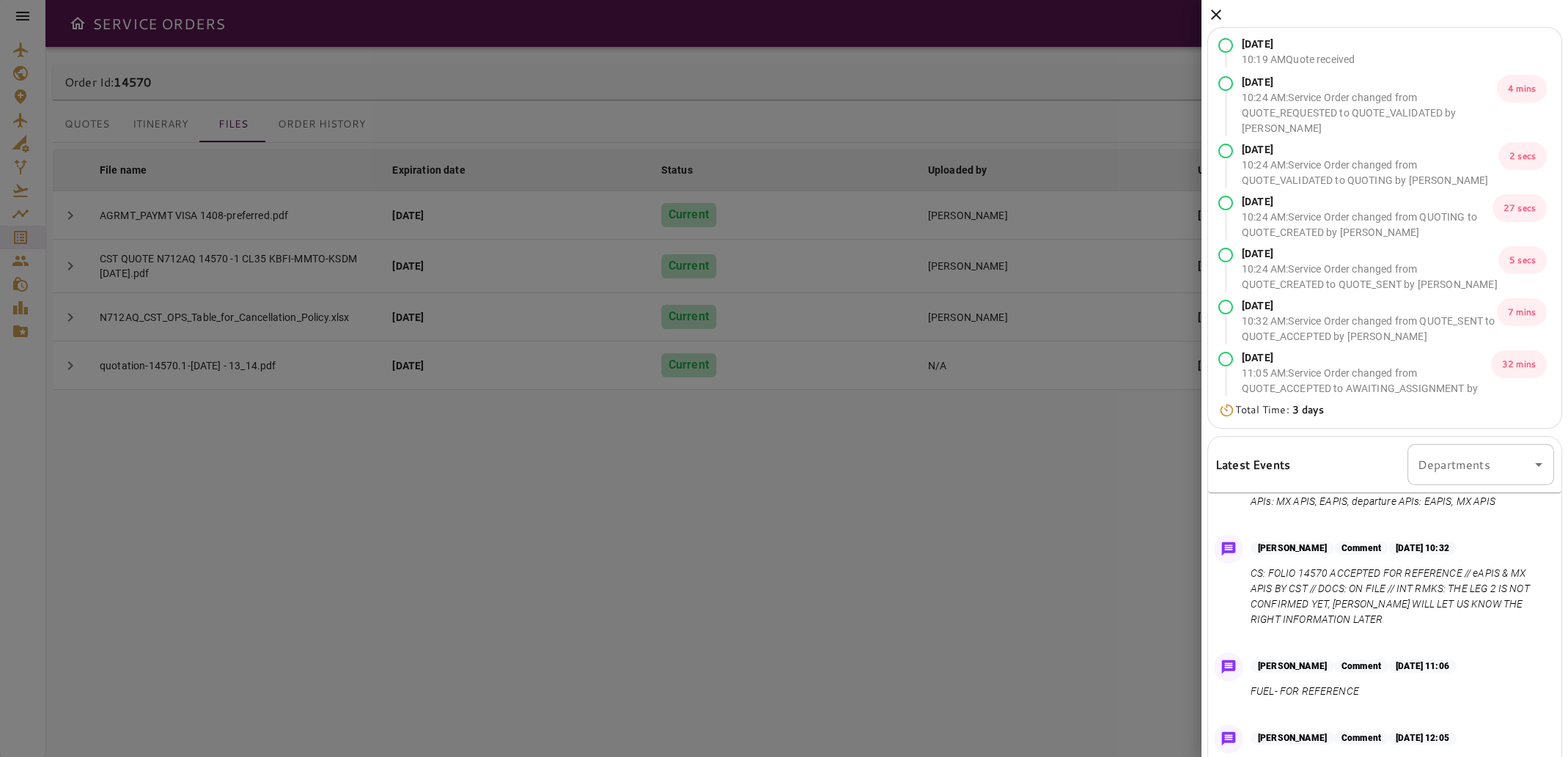
click at [1222, 9] on icon at bounding box center [1215, 15] width 18 height 18
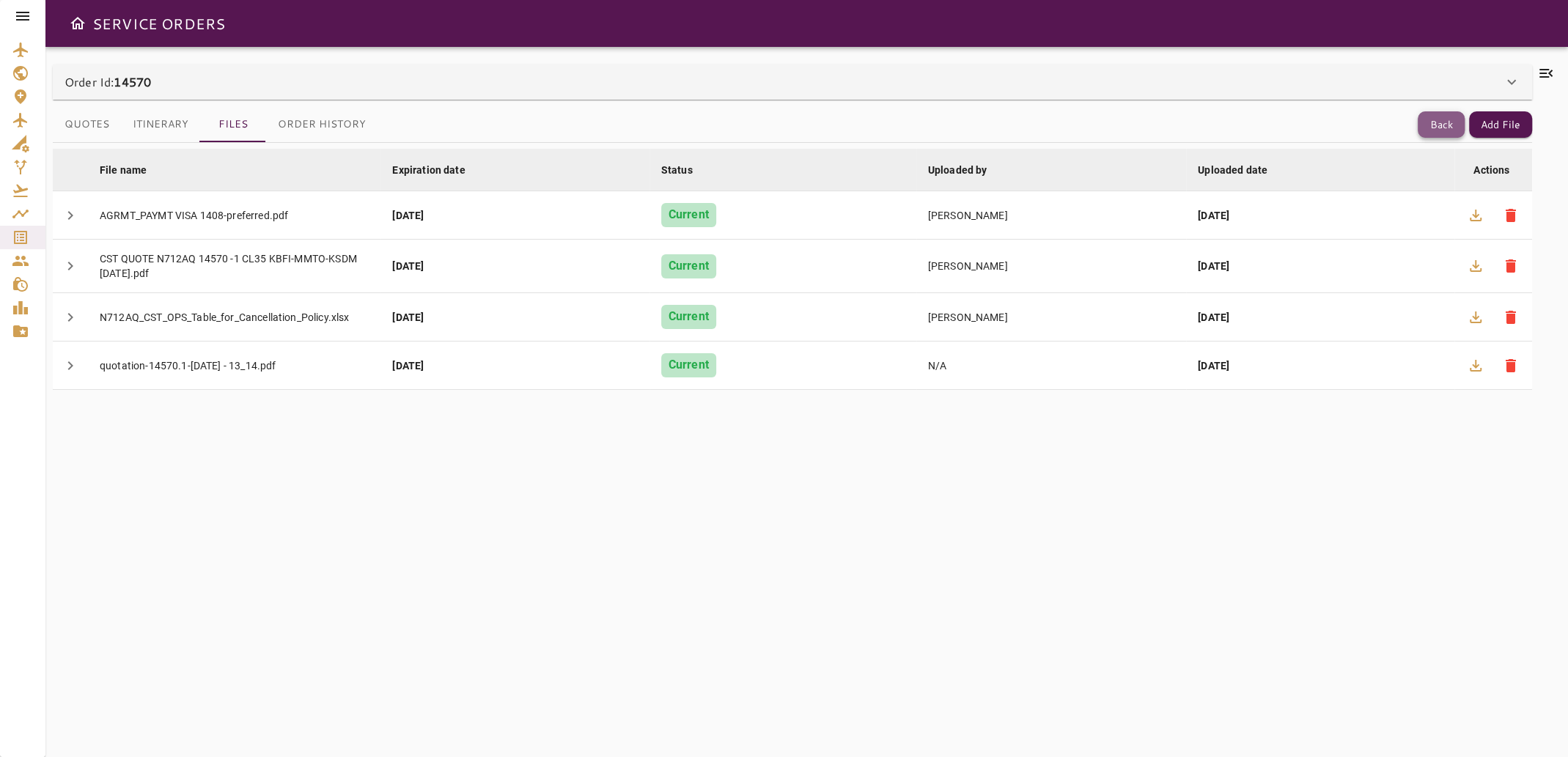
click at [1420, 126] on button "Back" at bounding box center [1440, 124] width 47 height 27
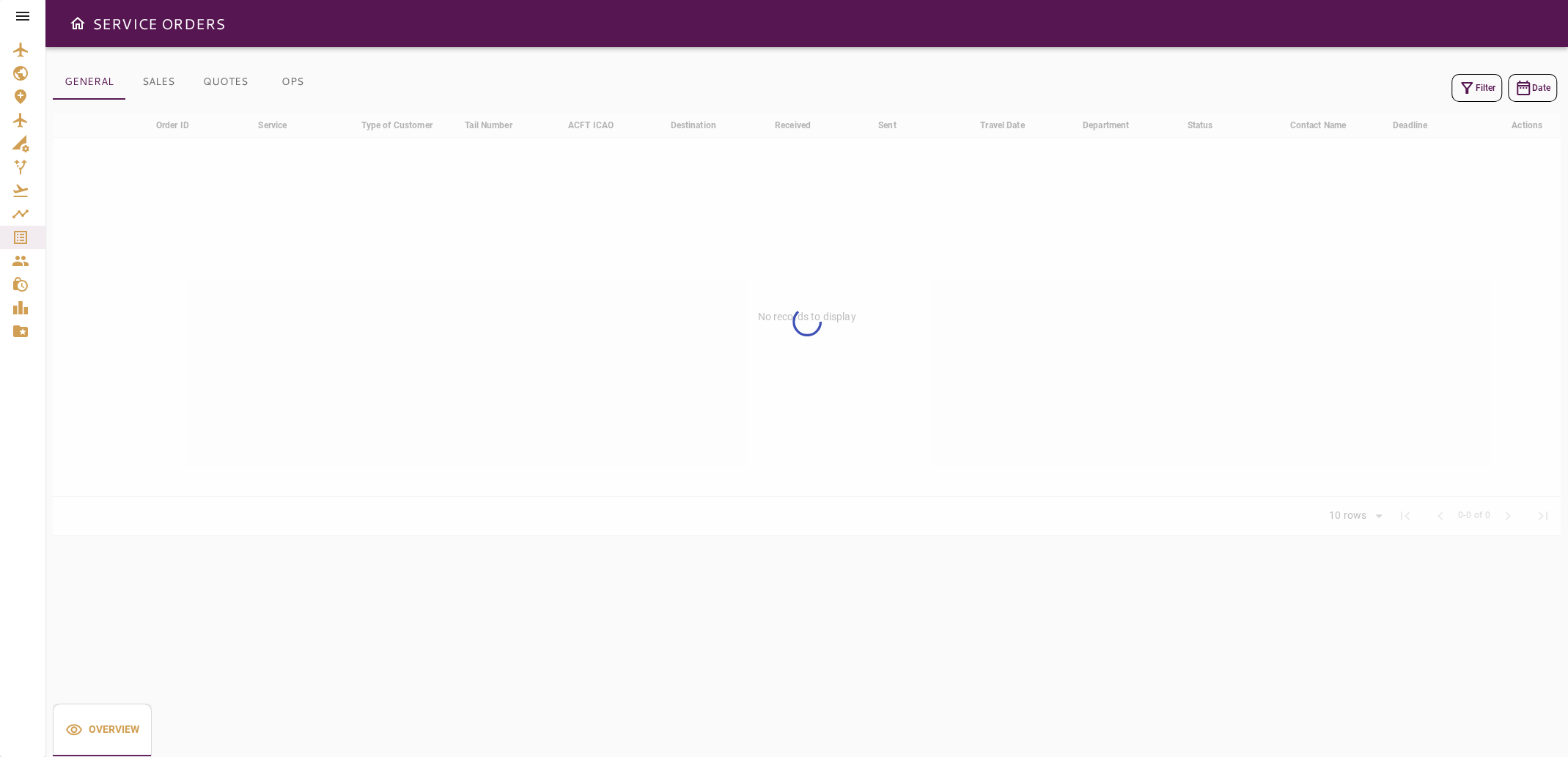
click at [1467, 82] on icon "button" at bounding box center [1466, 87] width 12 height 12
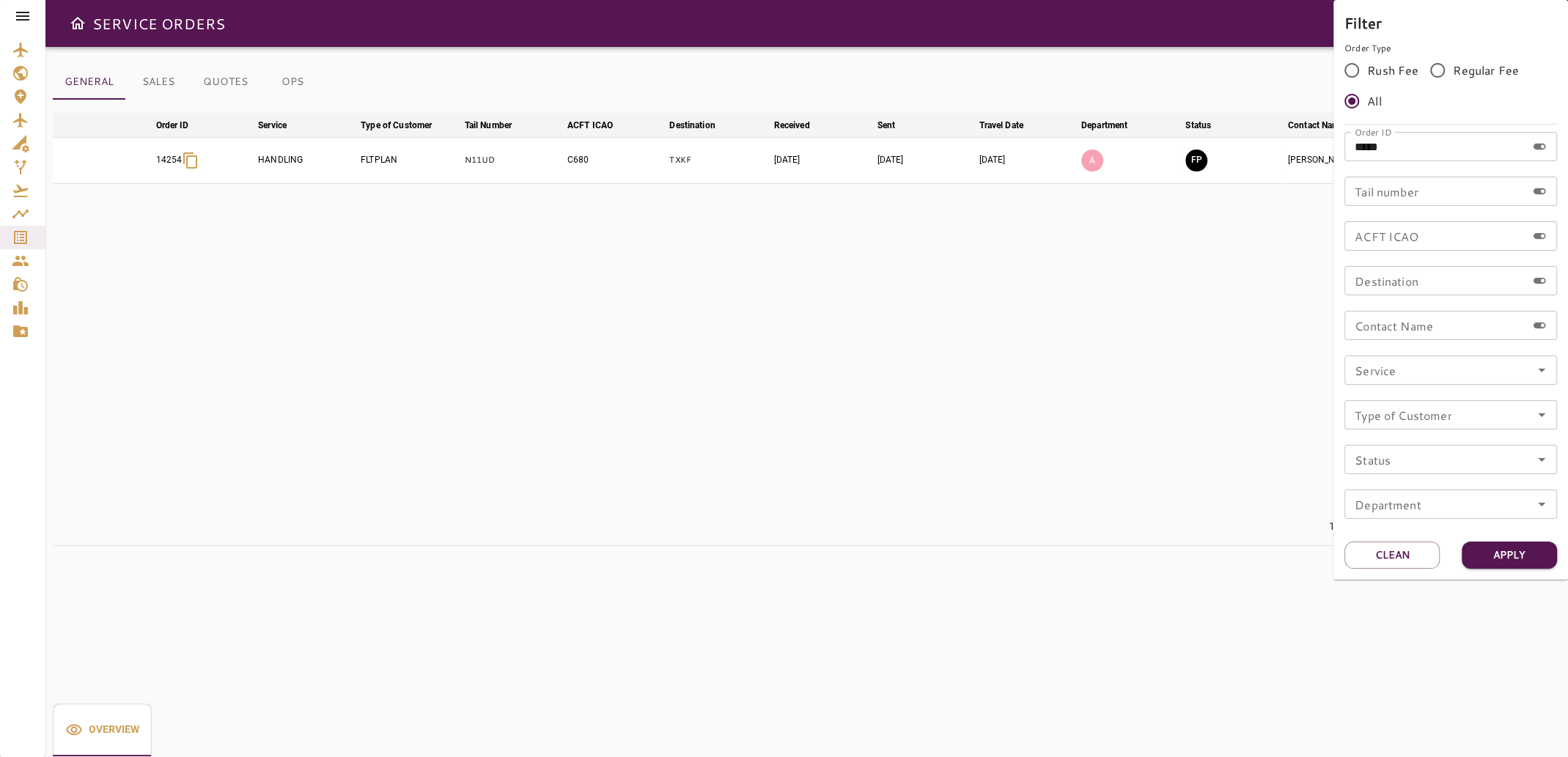
click at [1431, 148] on input "*****" at bounding box center [1434, 147] width 182 height 29
click at [1511, 554] on button "Apply" at bounding box center [1508, 555] width 95 height 27
click at [1113, 413] on div at bounding box center [784, 378] width 1568 height 757
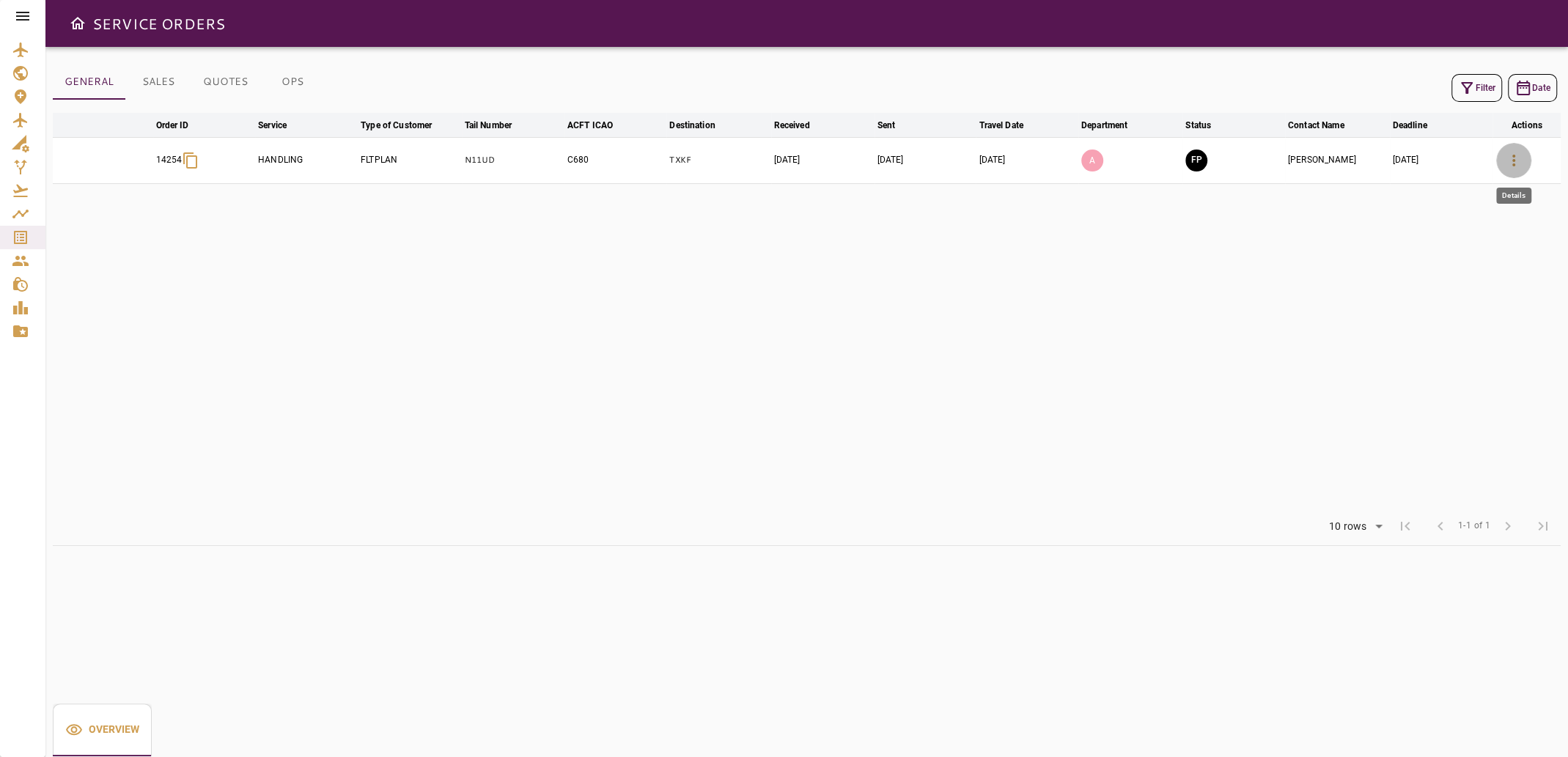
click at [1520, 162] on icon "button" at bounding box center [1513, 160] width 18 height 18
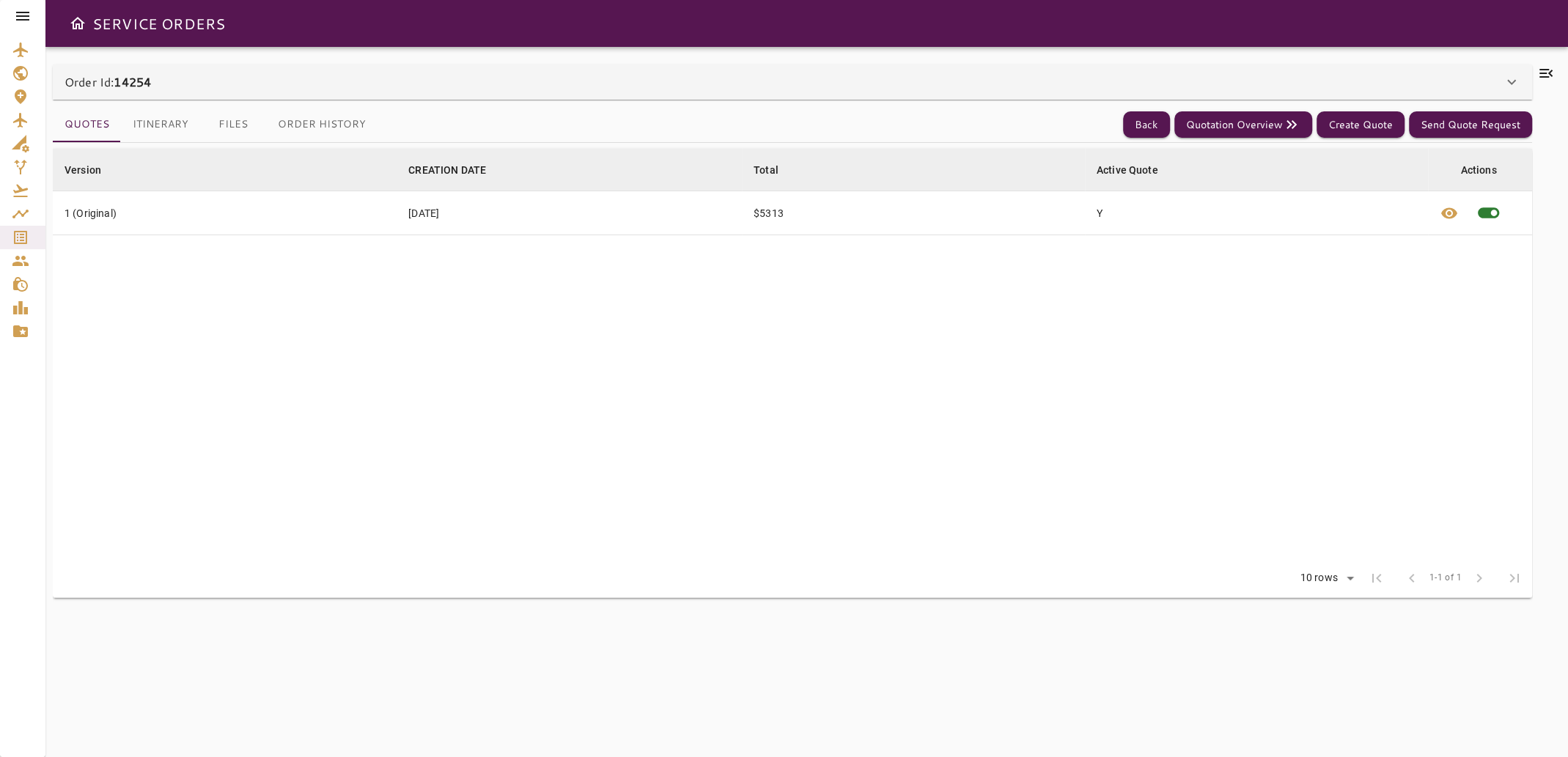
click at [1544, 72] on icon at bounding box center [1546, 73] width 18 height 18
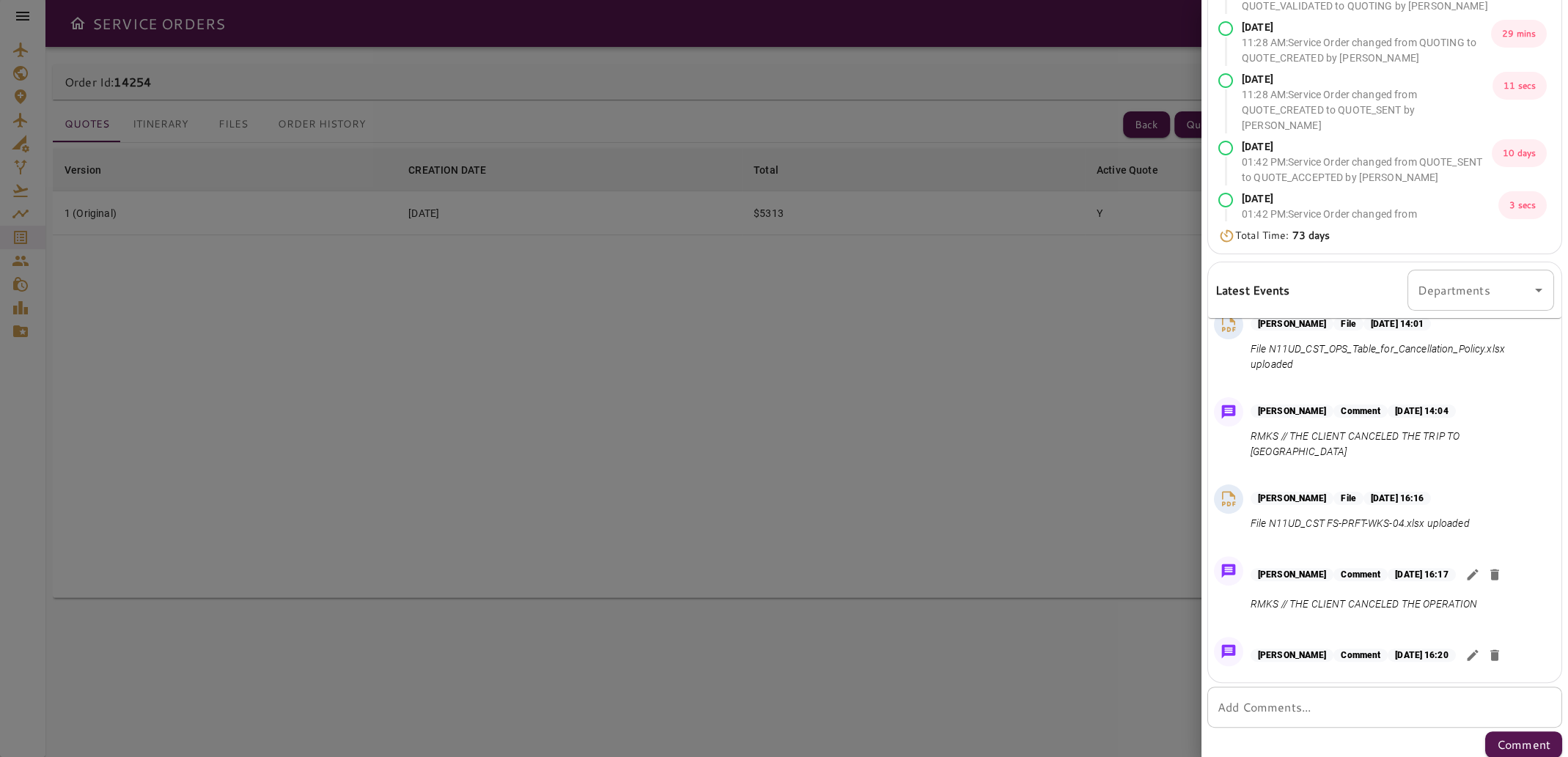
scroll to position [180, 0]
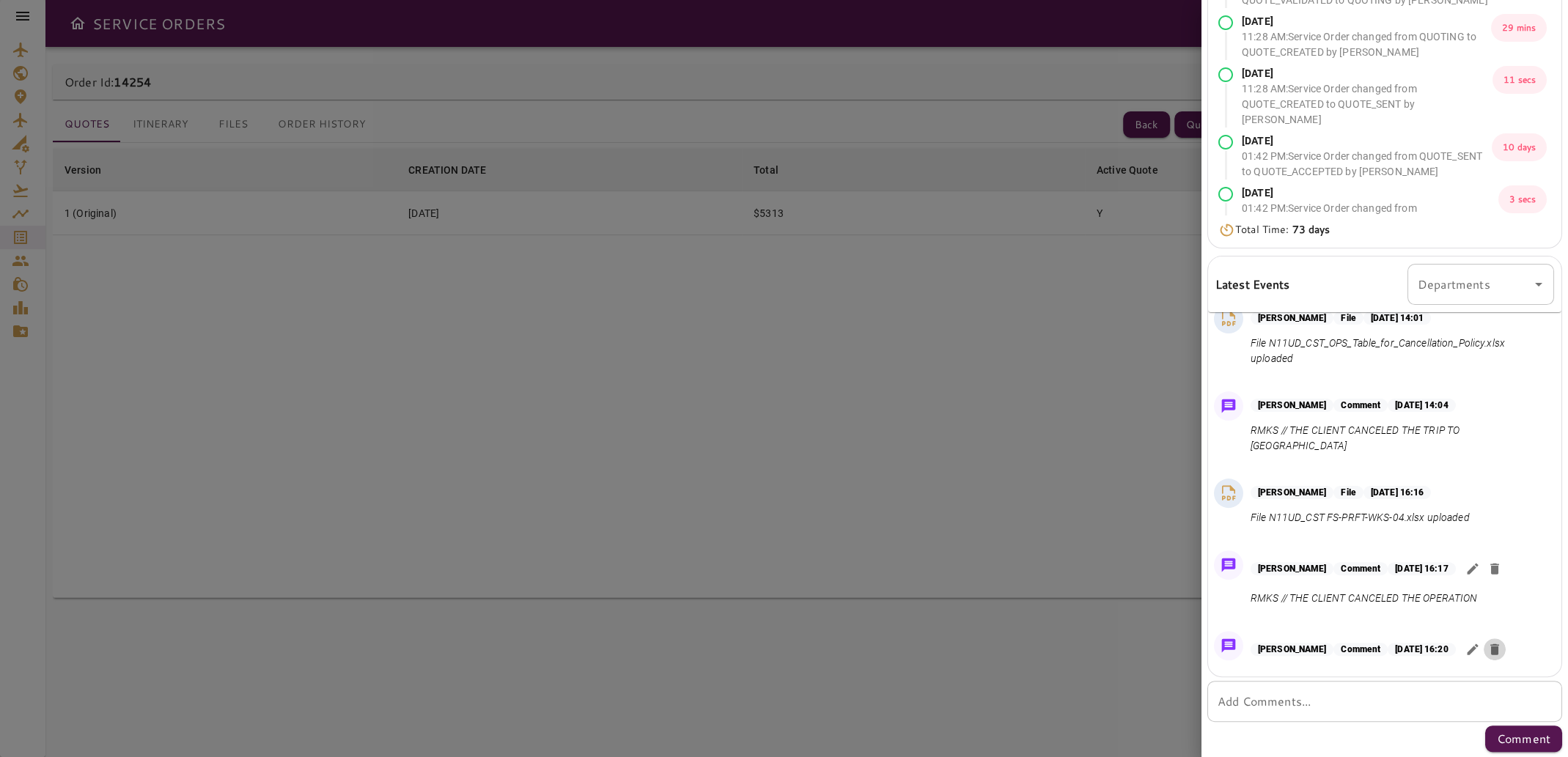
click at [1498, 644] on icon "button" at bounding box center [1494, 650] width 9 height 11
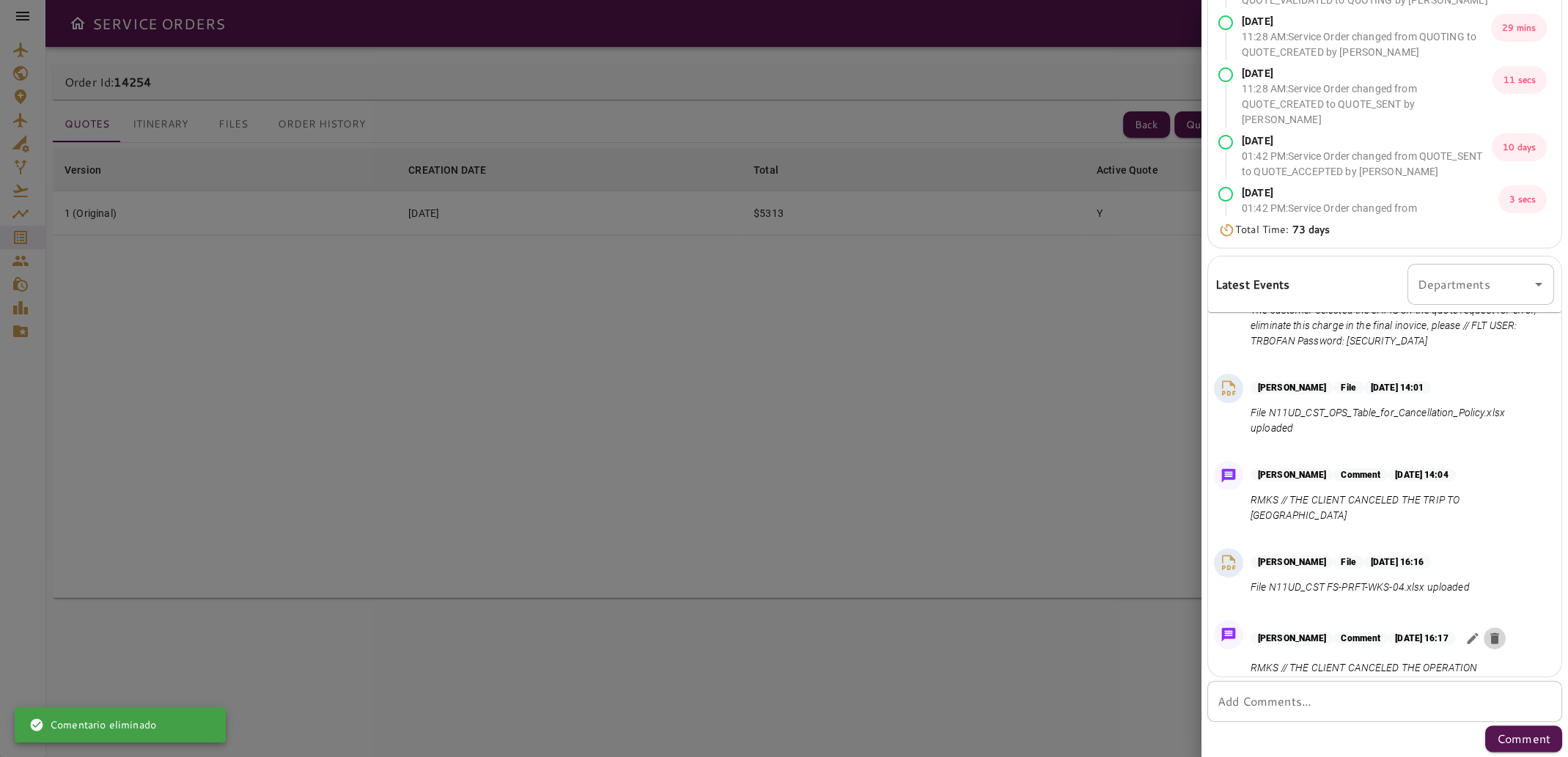
click at [1498, 633] on icon "button" at bounding box center [1494, 639] width 9 height 11
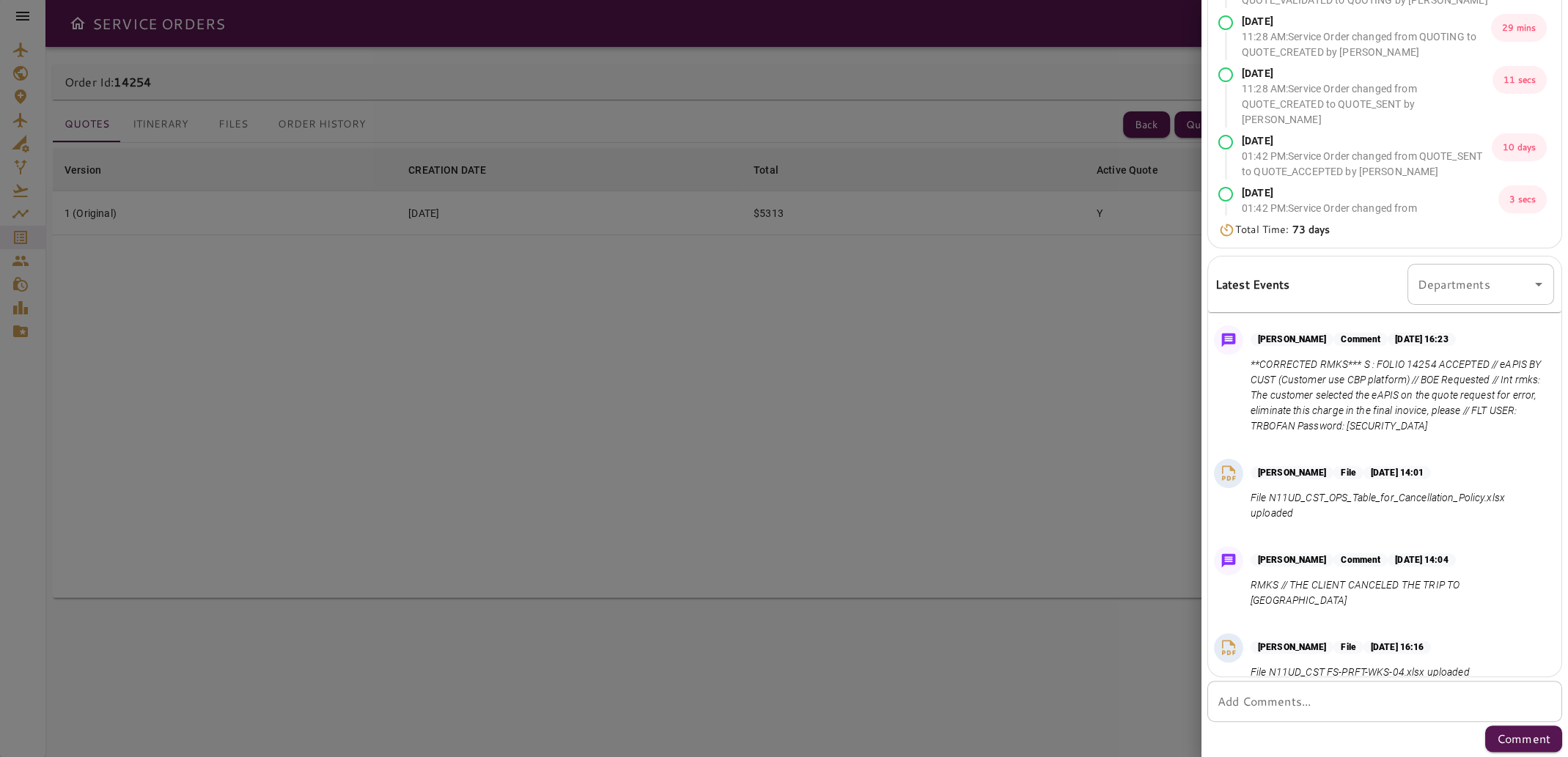
click at [1299, 711] on div "* Add Comments..." at bounding box center [1384, 701] width 355 height 41
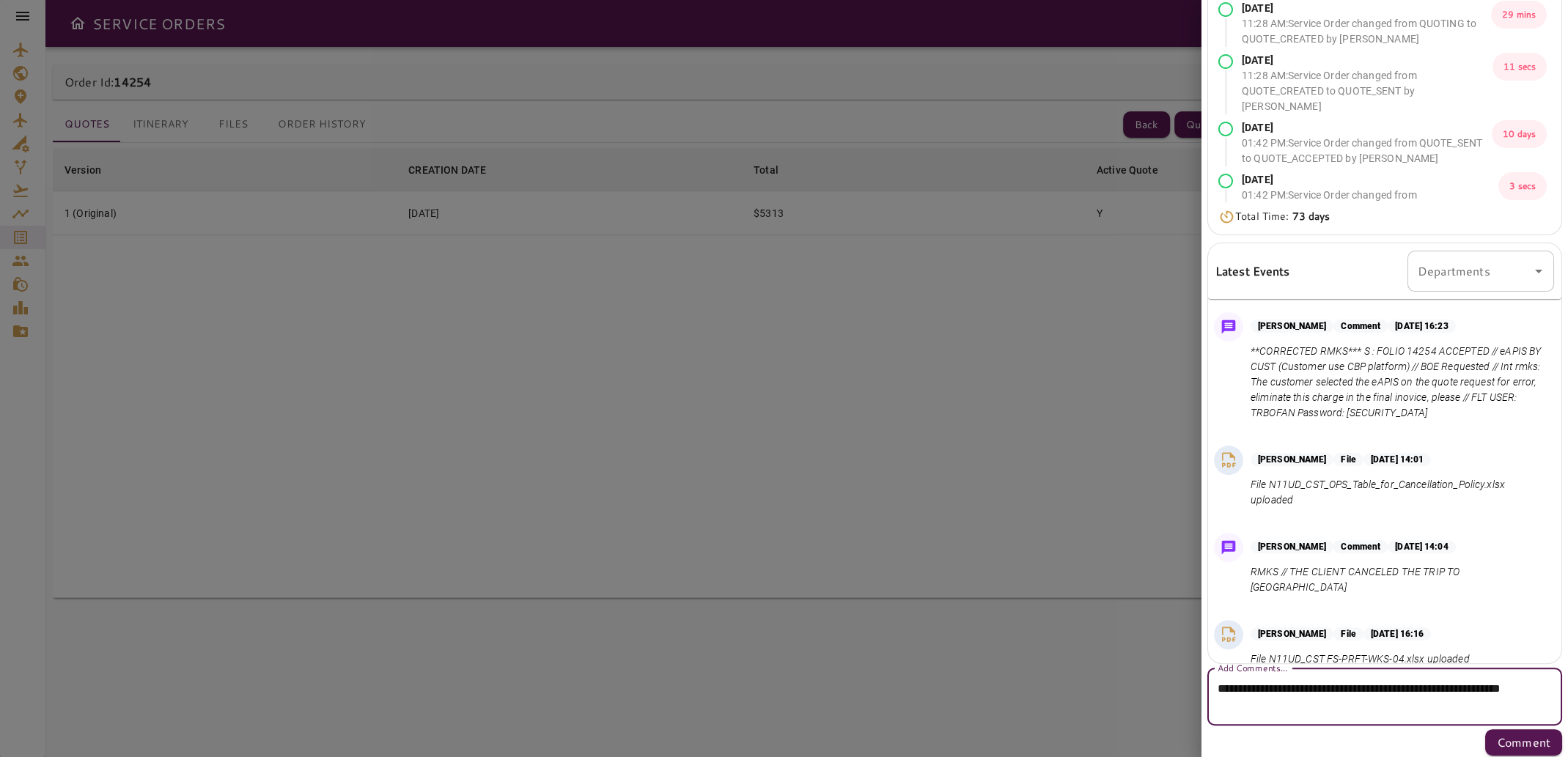
scroll to position [197, 0]
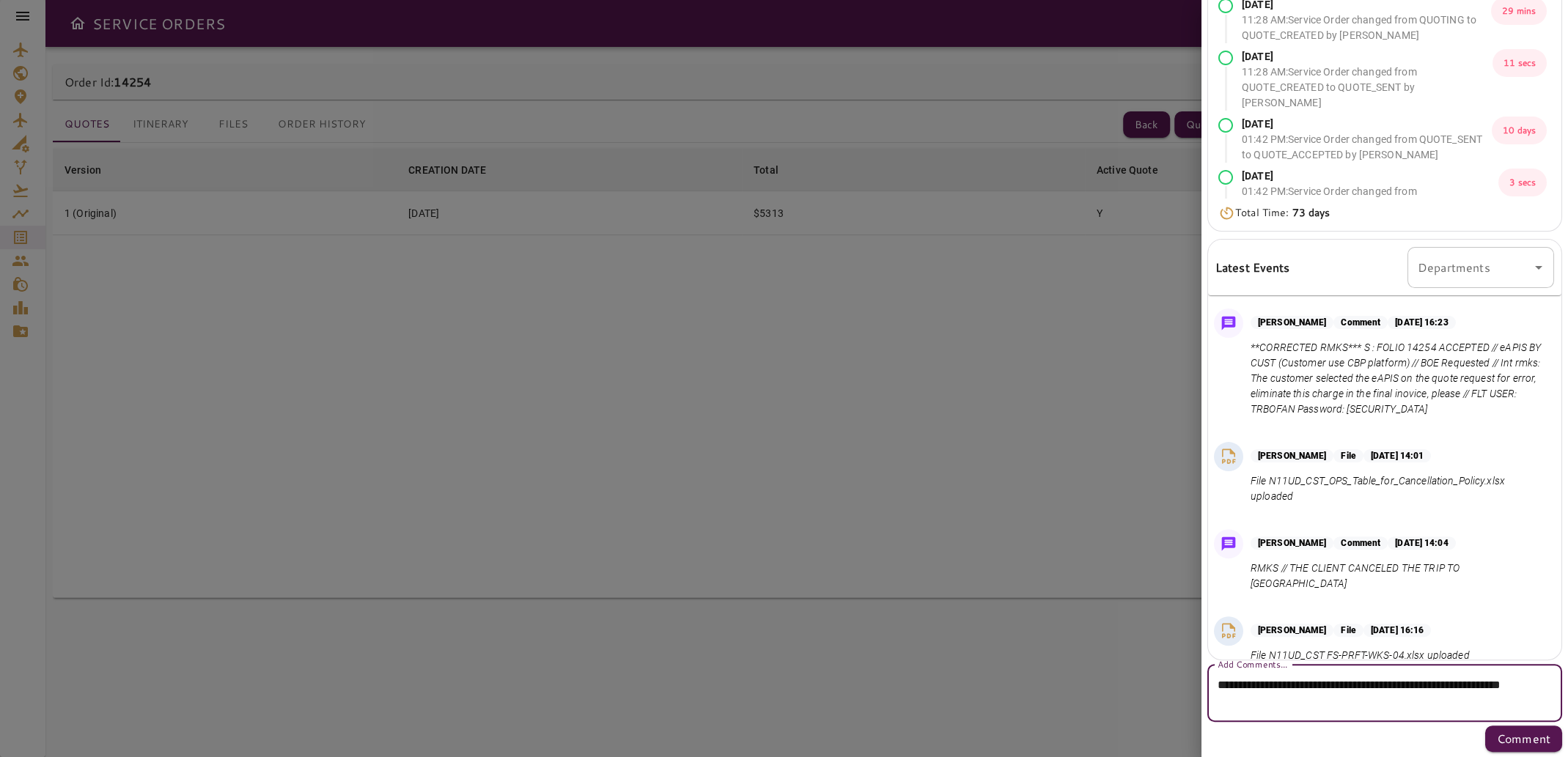
drag, startPoint x: 1397, startPoint y: 683, endPoint x: 1399, endPoint y: 693, distance: 10.2
click at [1399, 684] on textarea "**********" at bounding box center [1379, 694] width 323 height 34
click at [1369, 705] on textarea "**********" at bounding box center [1379, 694] width 323 height 34
type textarea "**********"
click at [1497, 737] on p "Comment" at bounding box center [1523, 738] width 53 height 18
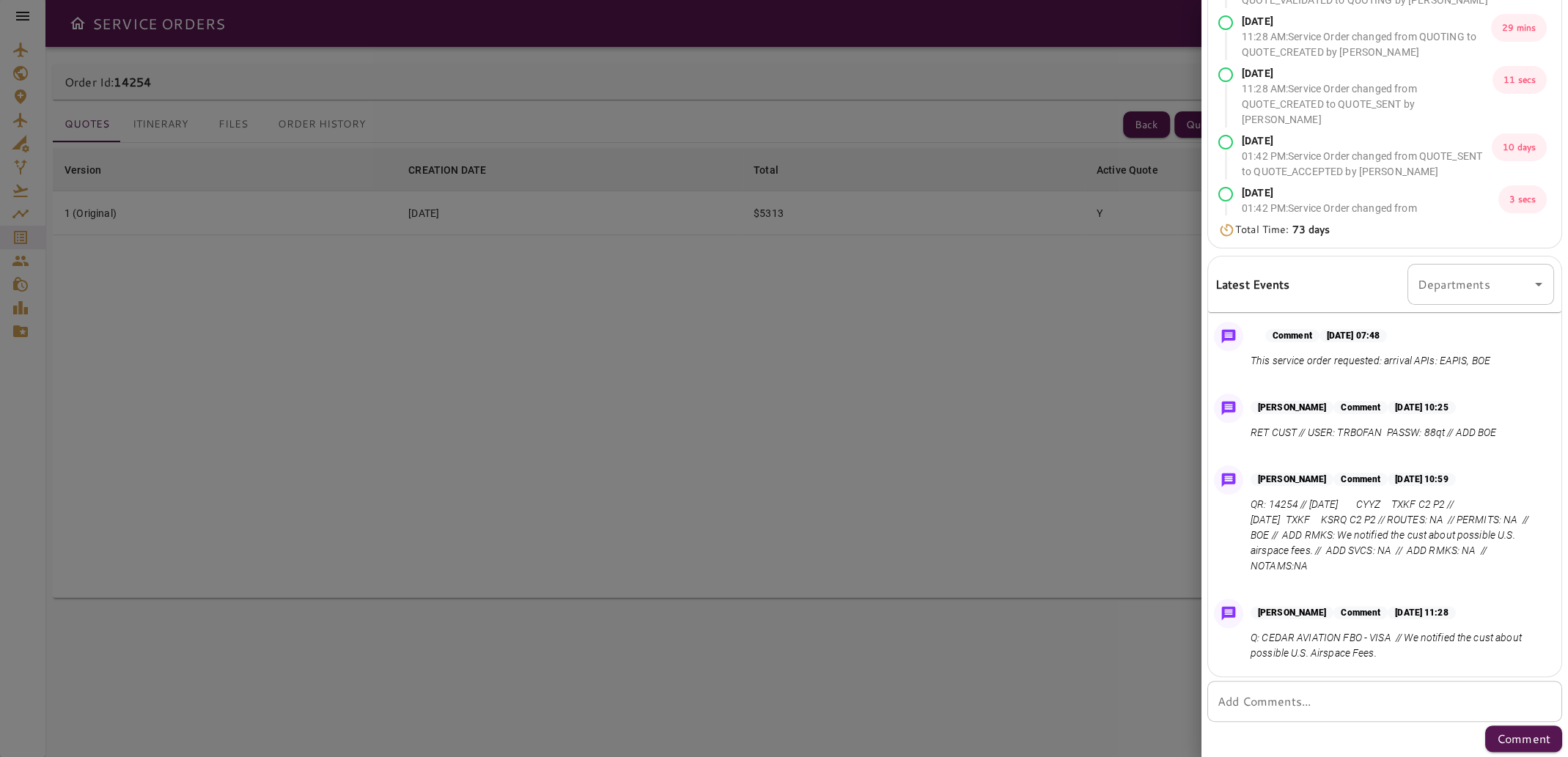
scroll to position [0, 0]
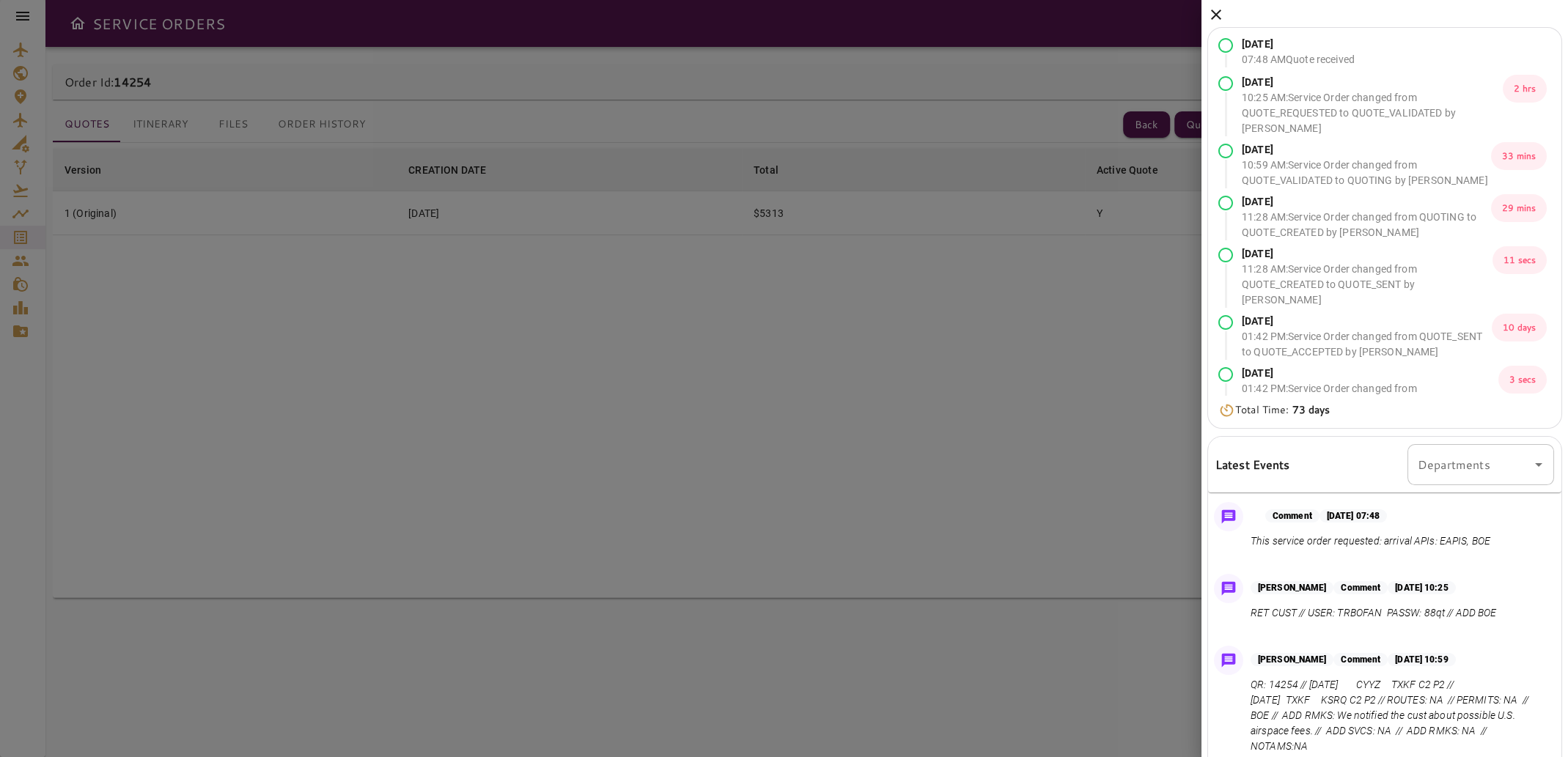
click at [1218, 15] on icon at bounding box center [1215, 15] width 18 height 18
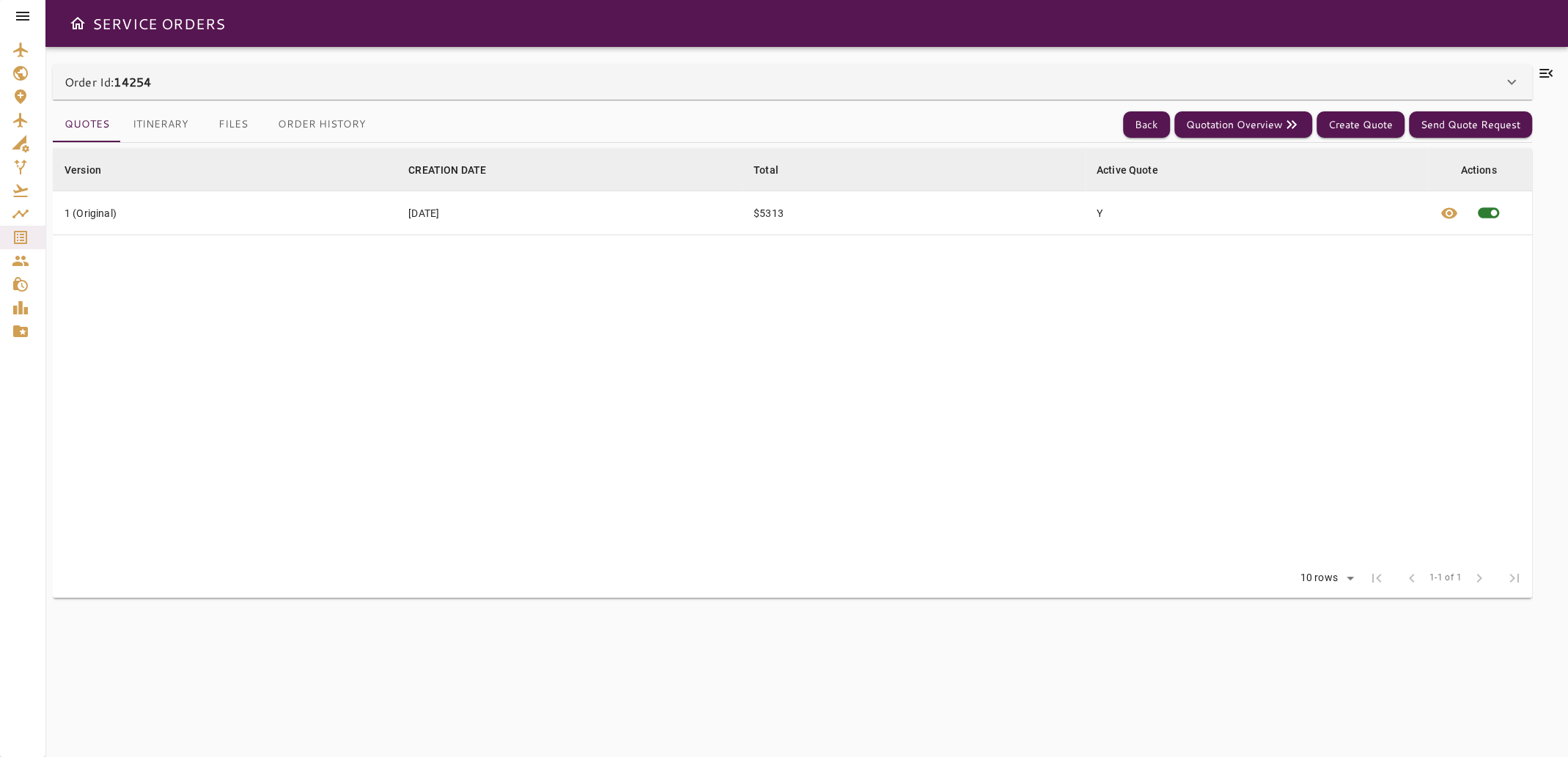
drag, startPoint x: 1170, startPoint y: 459, endPoint x: 1403, endPoint y: 792, distance: 406.4
click at [18, 235] on icon "Service Orders" at bounding box center [20, 237] width 18 height 18
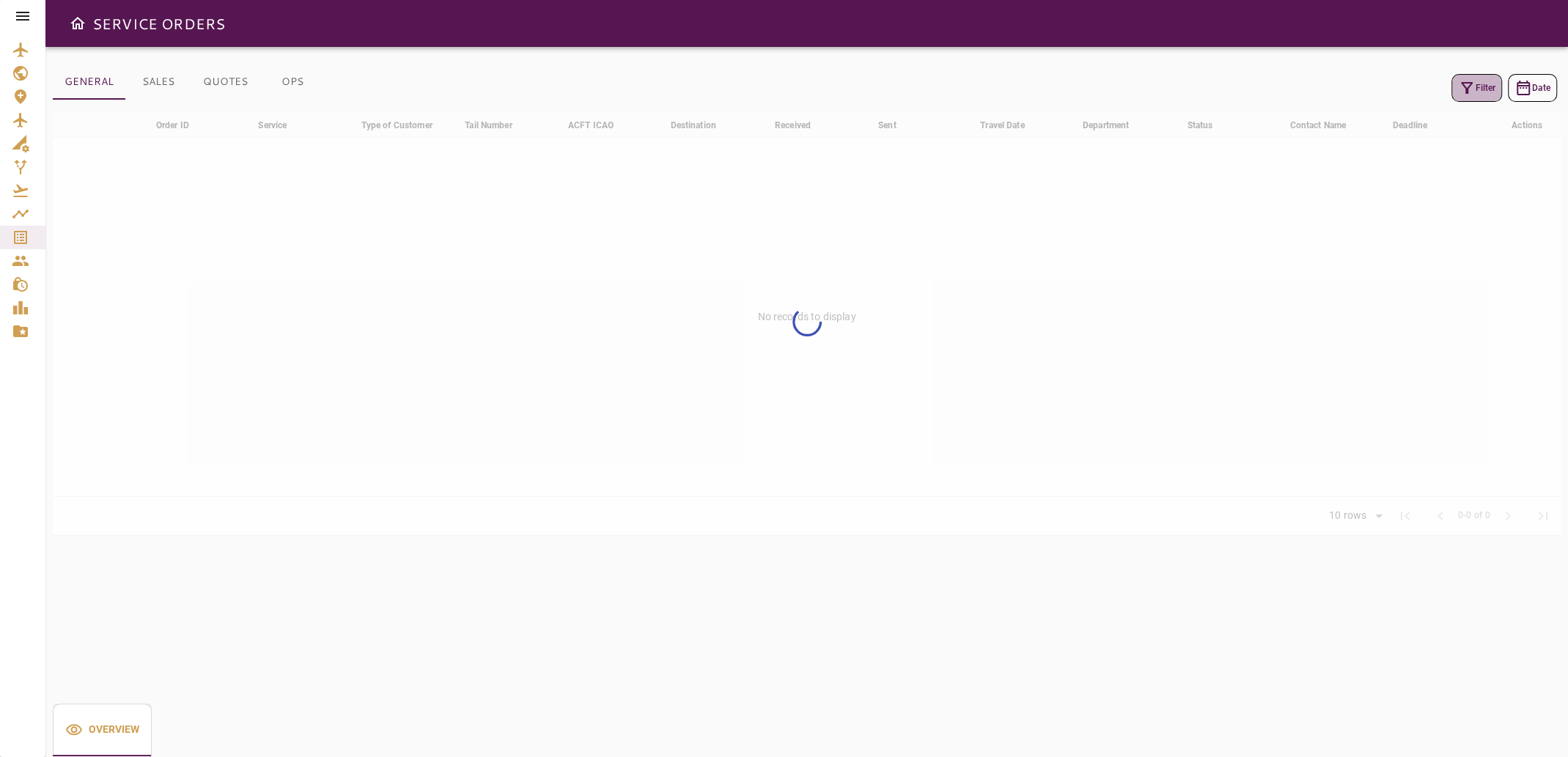
click at [1471, 86] on icon "button" at bounding box center [1466, 87] width 18 height 18
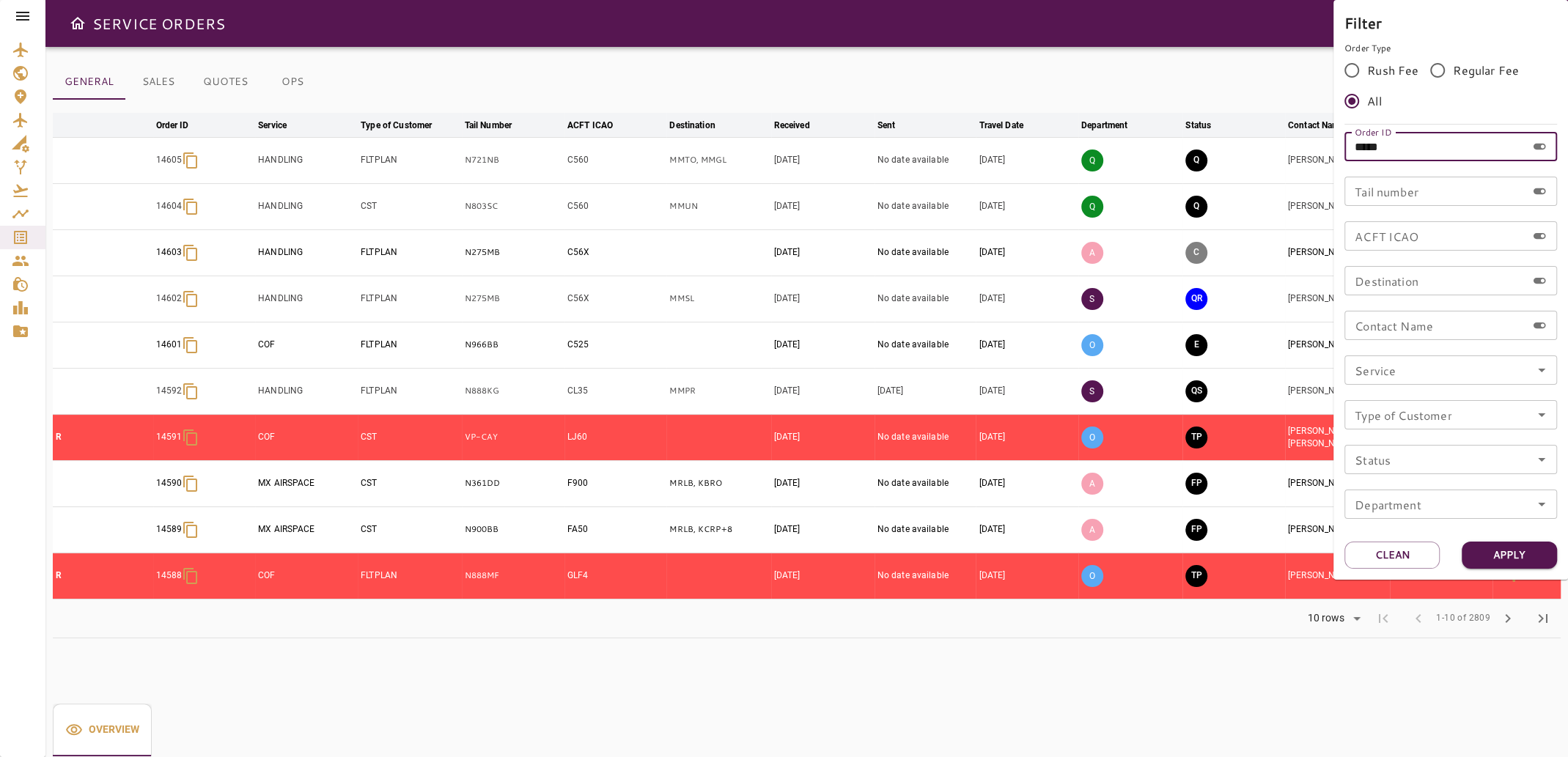
drag, startPoint x: 1408, startPoint y: 145, endPoint x: 1275, endPoint y: 170, distance: 135.3
click at [1276, 170] on div "Filter Order Type Rush Fee Regular Fee All Order ID ***** Order ID Tail number …" at bounding box center [784, 378] width 1568 height 757
click at [1351, 195] on input "Tail number" at bounding box center [1434, 191] width 182 height 29
type input "******"
click at [1515, 548] on button "Apply" at bounding box center [1508, 555] width 95 height 27
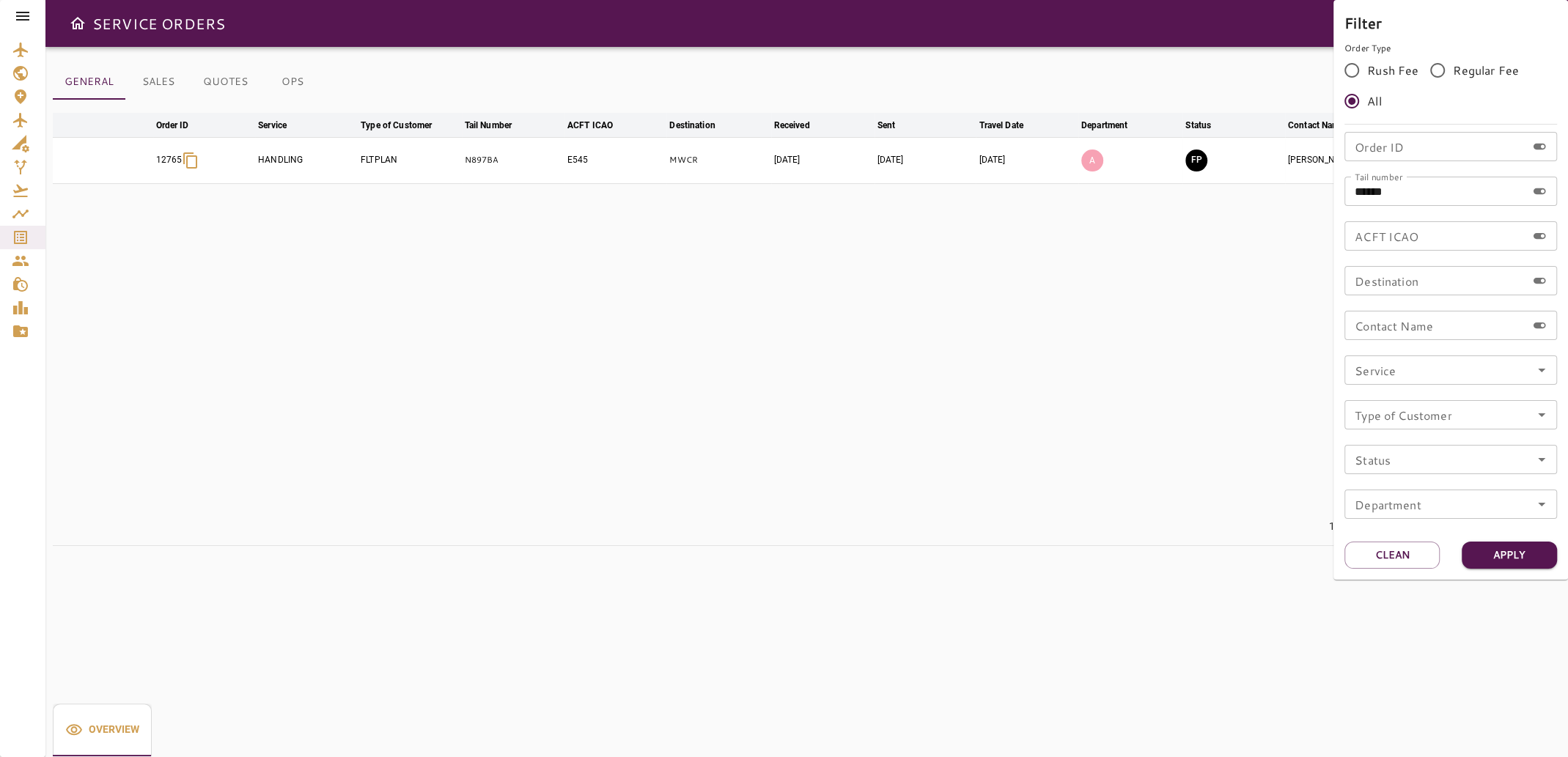
click at [749, 428] on div at bounding box center [784, 378] width 1568 height 757
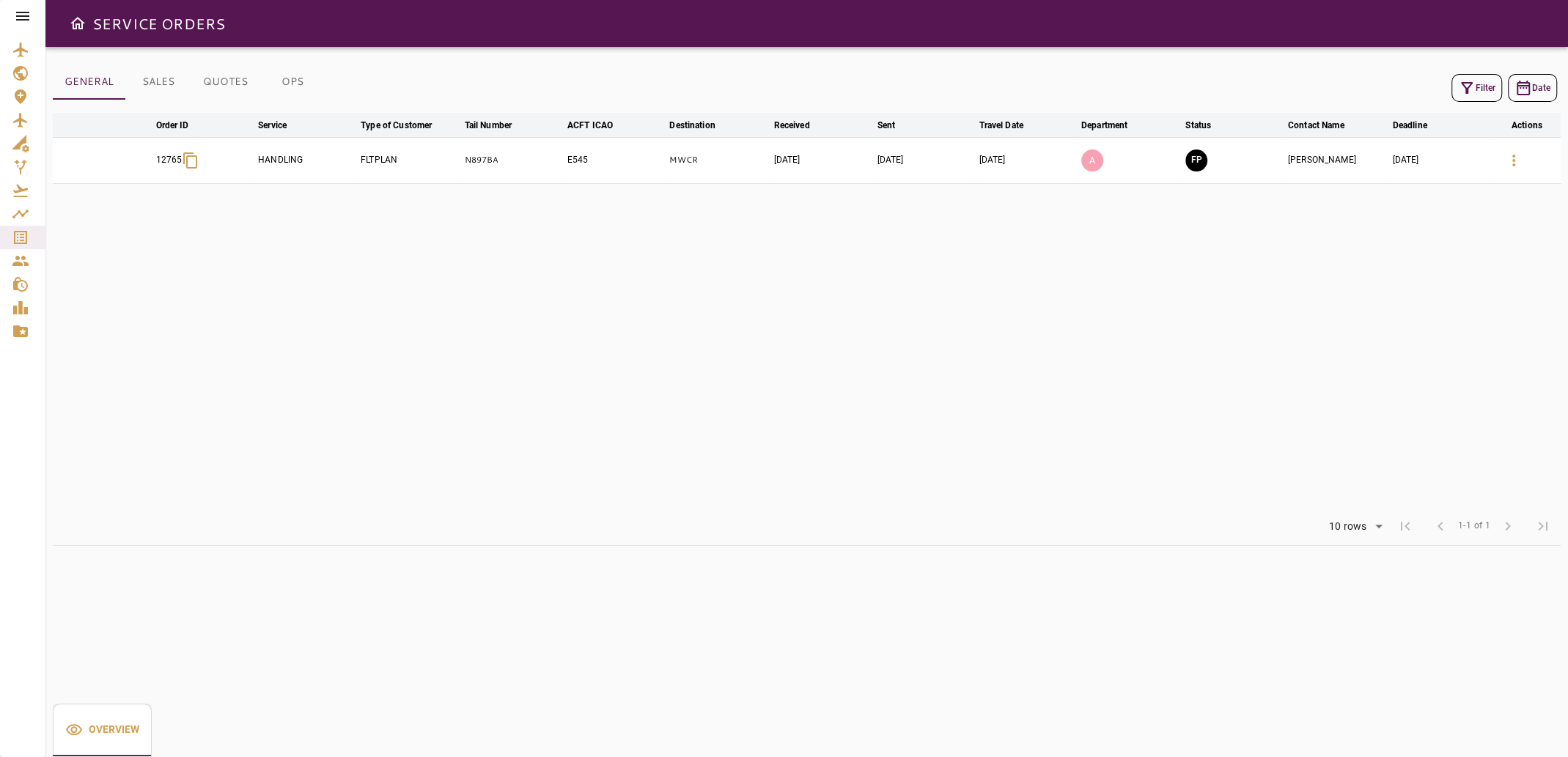
click at [1371, 160] on td "[PERSON_NAME]" at bounding box center [1338, 160] width 105 height 46
click at [1318, 159] on td "[PERSON_NAME]" at bounding box center [1338, 160] width 105 height 46
click at [1507, 156] on icon "button" at bounding box center [1513, 160] width 18 height 18
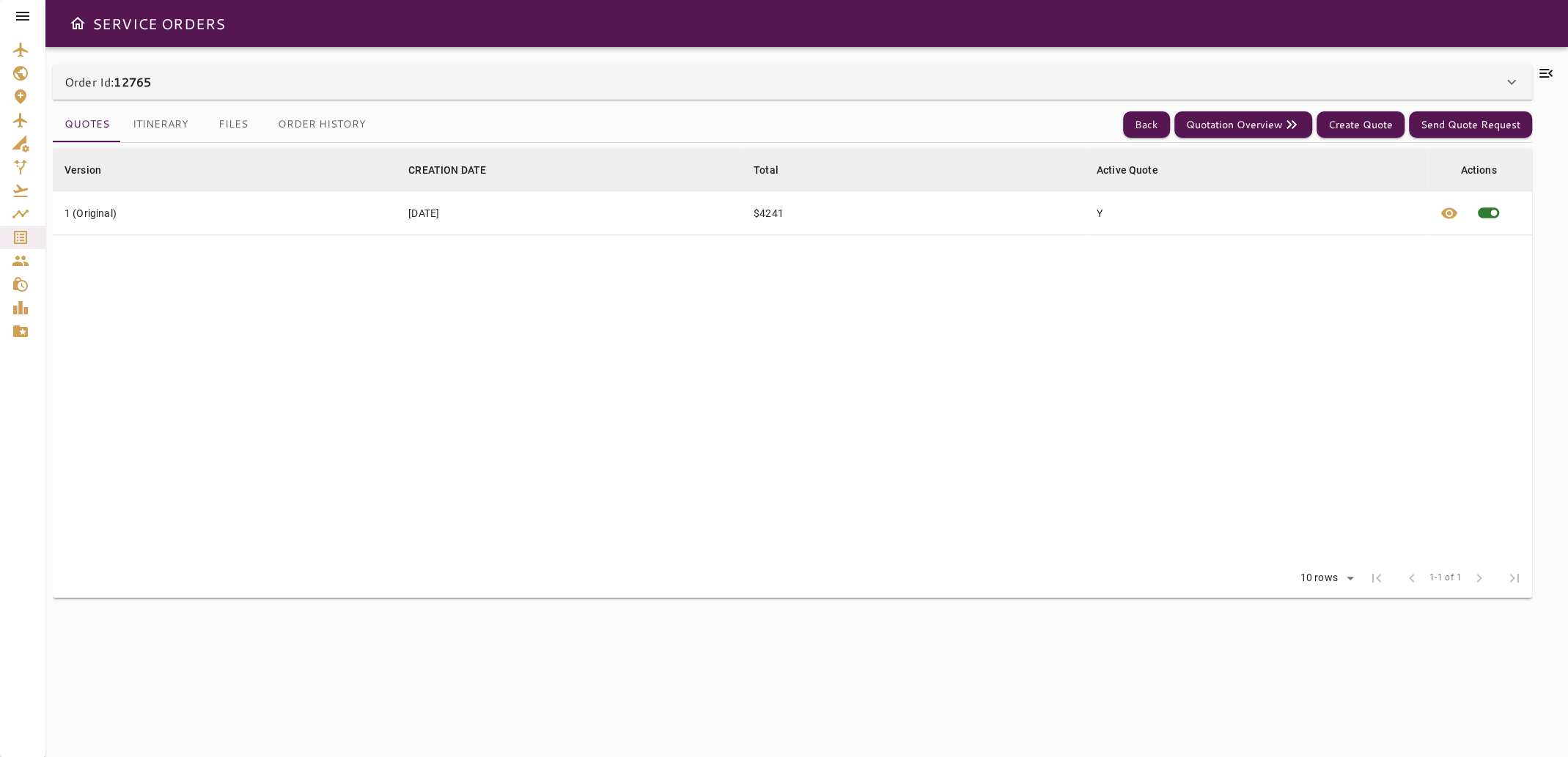
click at [1543, 73] on icon at bounding box center [1546, 73] width 13 height 9
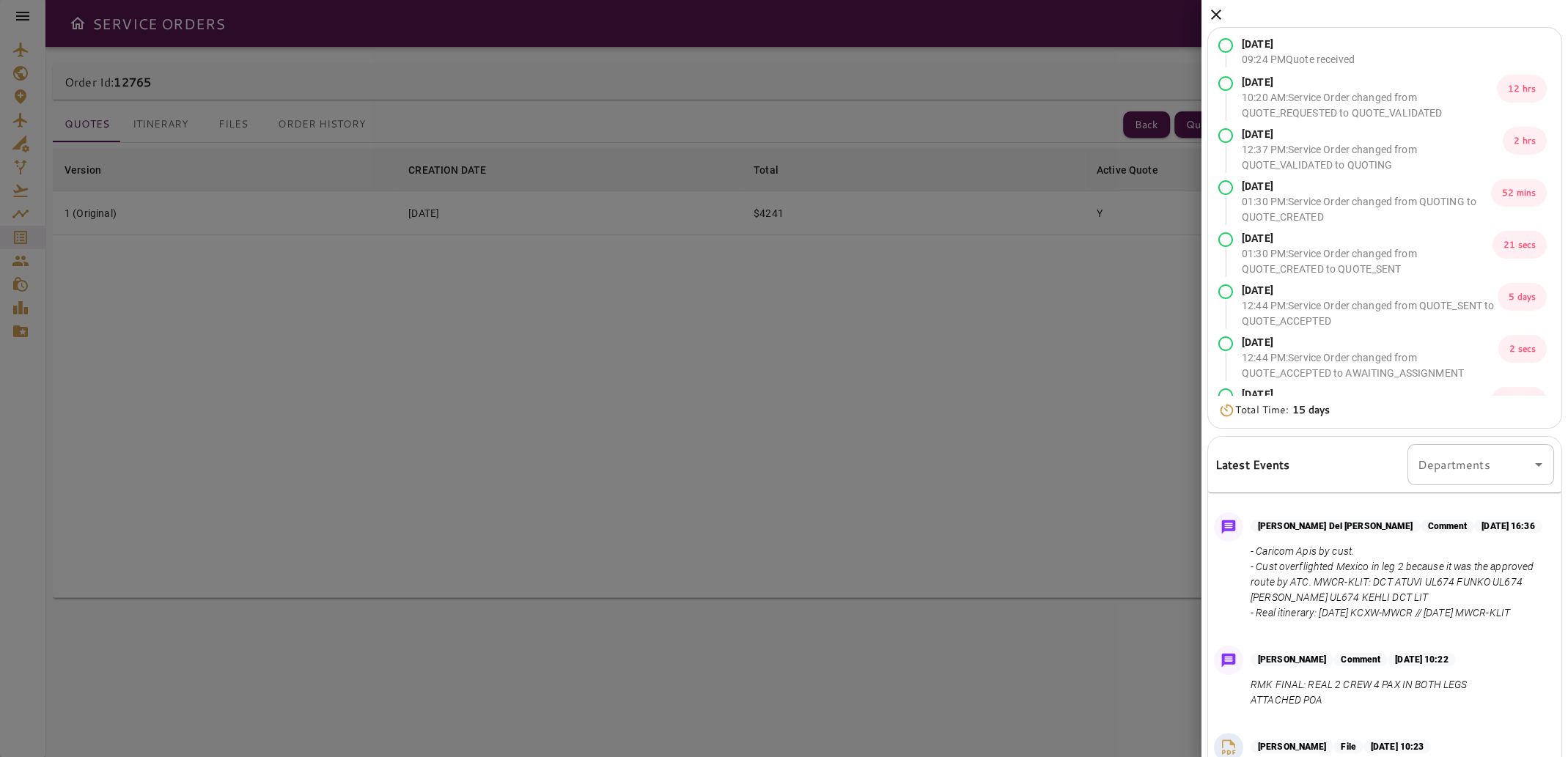
scroll to position [879, 0]
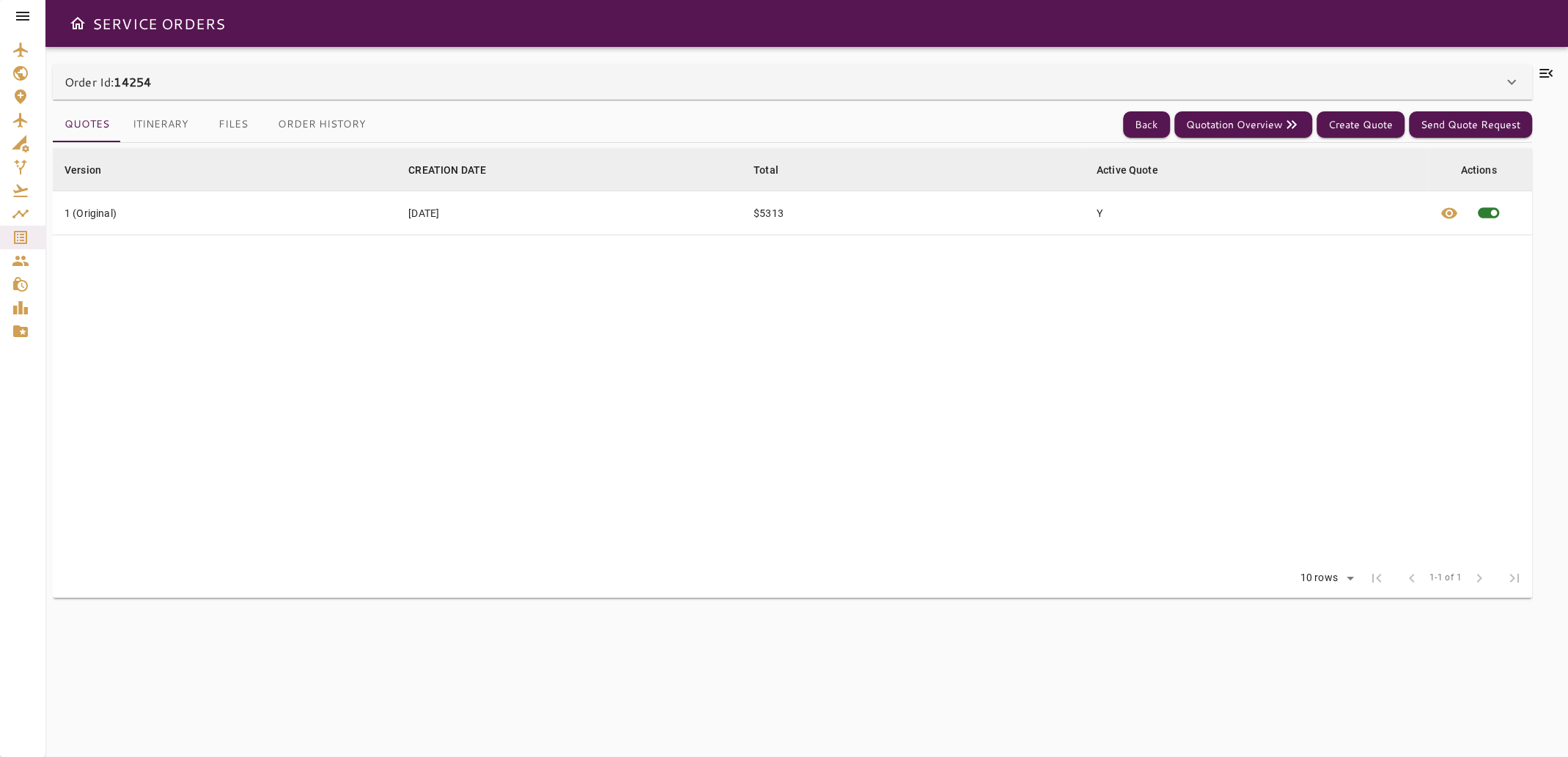
click at [1553, 73] on icon at bounding box center [1546, 73] width 18 height 18
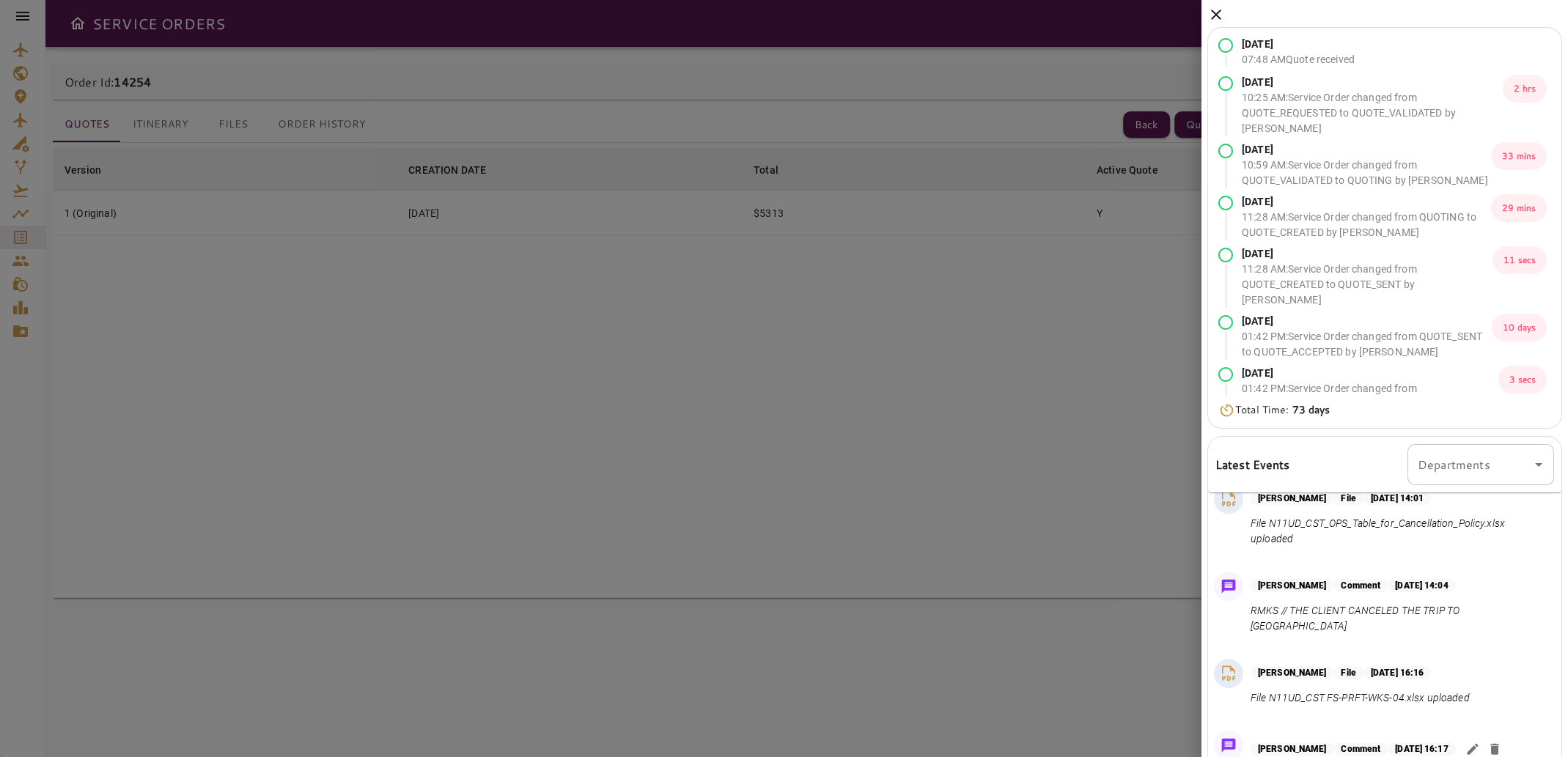
click at [1211, 15] on icon at bounding box center [1215, 15] width 18 height 18
